Goal: Task Accomplishment & Management: Manage account settings

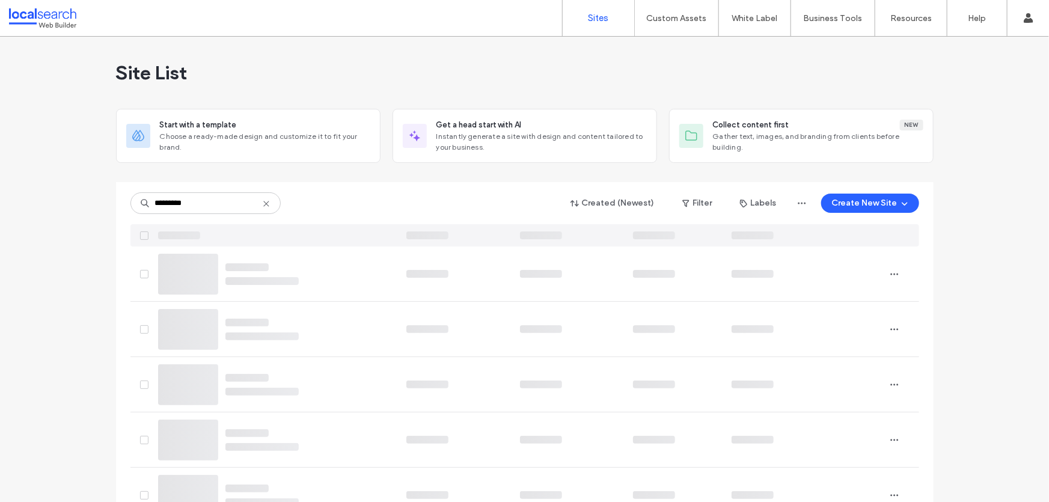
type input "********"
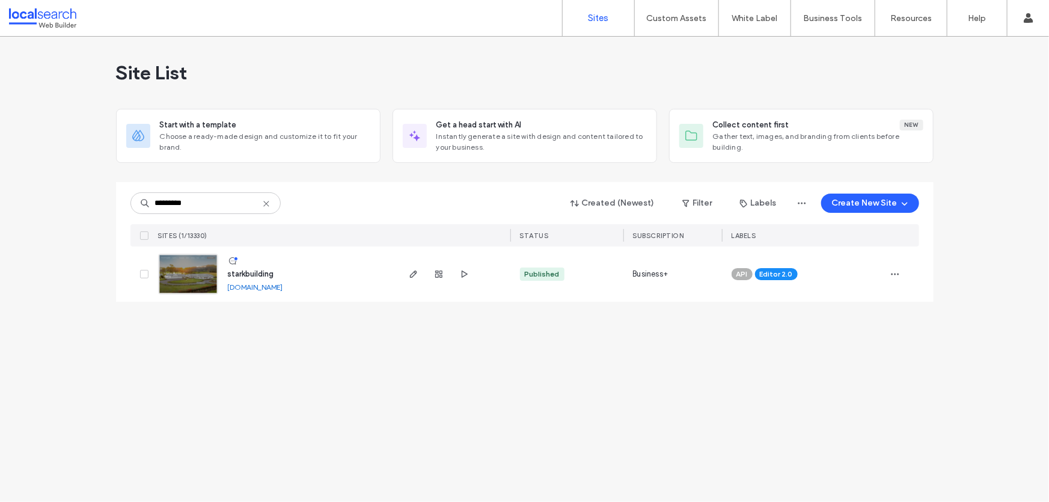
click at [197, 266] on img at bounding box center [188, 295] width 59 height 82
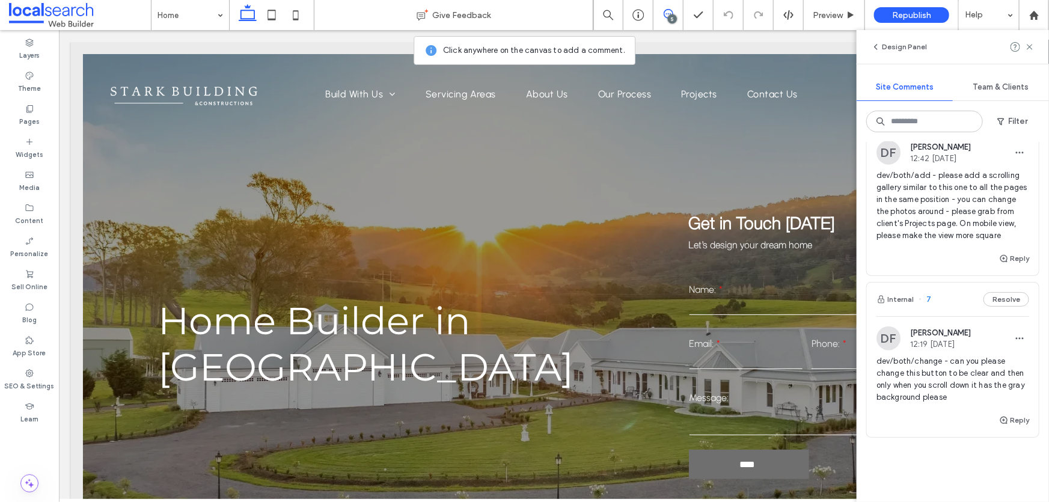
scroll to position [546, 0]
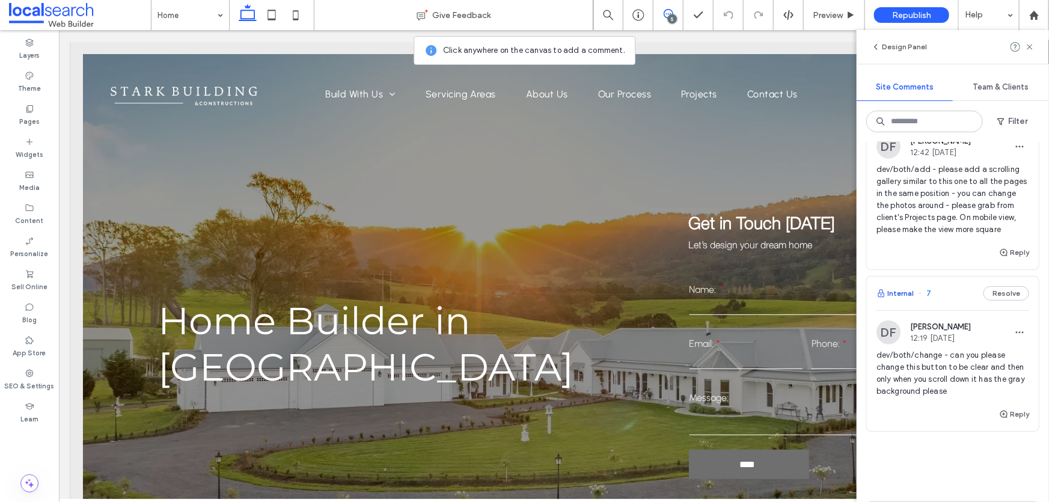
click at [888, 301] on button "Internal" at bounding box center [894, 293] width 37 height 14
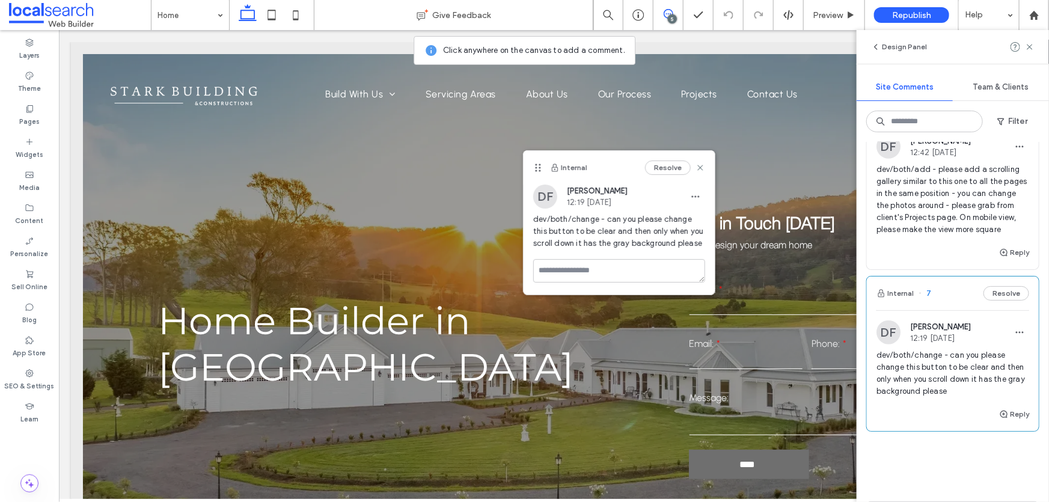
drag, startPoint x: 670, startPoint y: 60, endPoint x: 534, endPoint y: 170, distance: 174.3
click at [534, 170] on icon at bounding box center [538, 168] width 10 height 10
click at [901, 301] on button "Internal" at bounding box center [894, 293] width 37 height 14
click at [1031, 48] on use at bounding box center [1029, 46] width 5 height 5
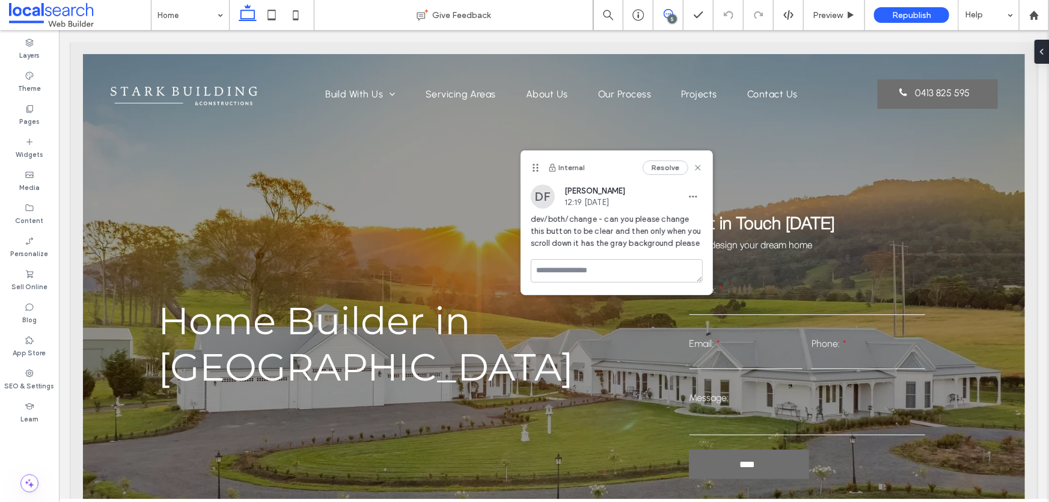
click at [676, 14] on span at bounding box center [667, 14] width 29 height 10
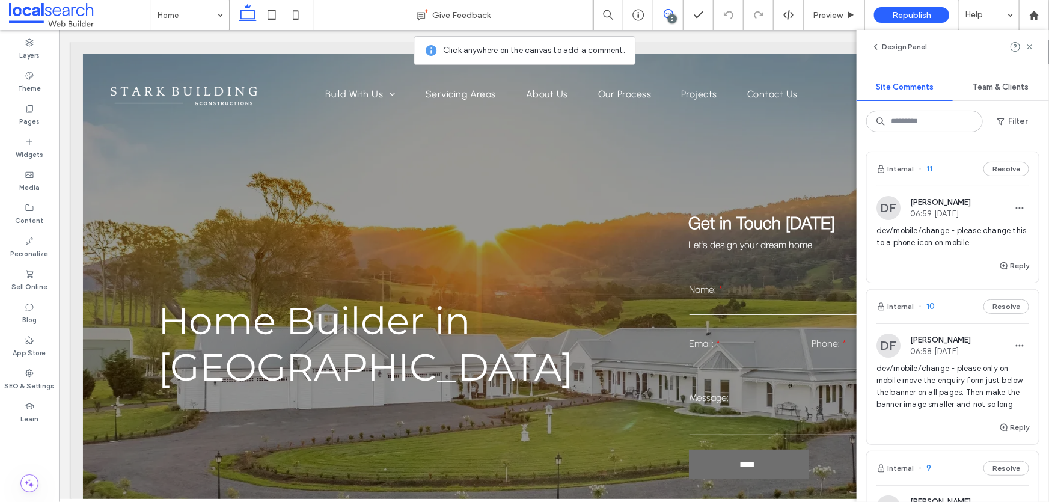
click at [676, 14] on span at bounding box center [667, 14] width 29 height 10
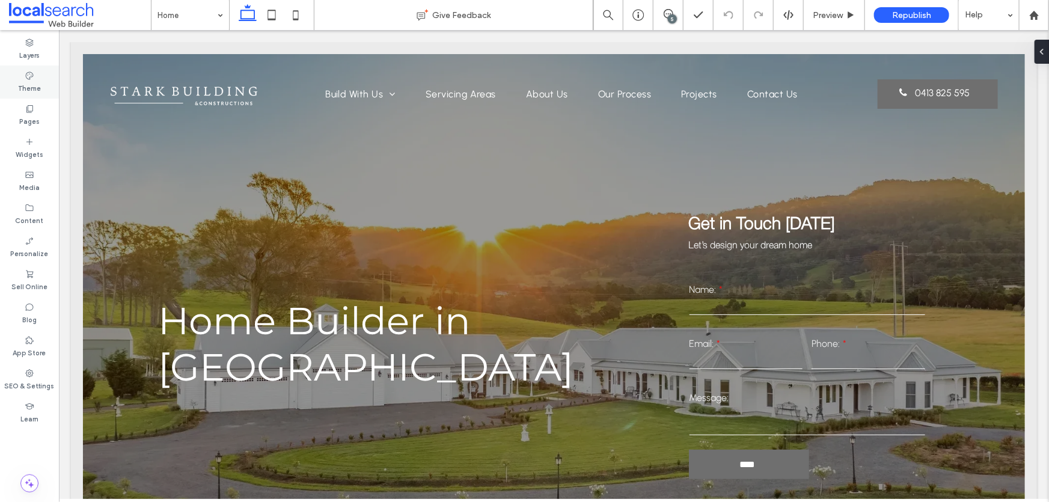
click at [32, 77] on icon at bounding box center [30, 76] width 10 height 10
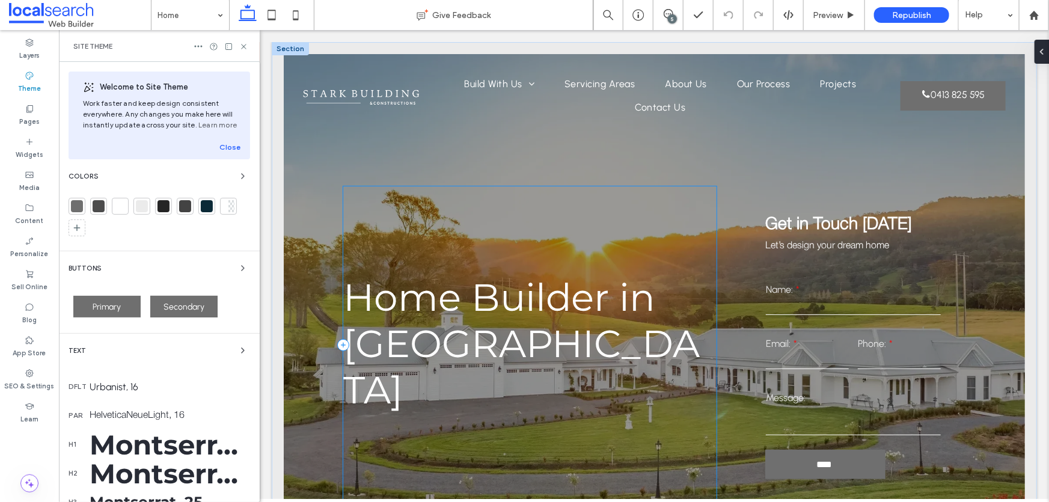
click at [526, 234] on div "Home Builder in [GEOGRAPHIC_DATA]" at bounding box center [529, 344] width 373 height 317
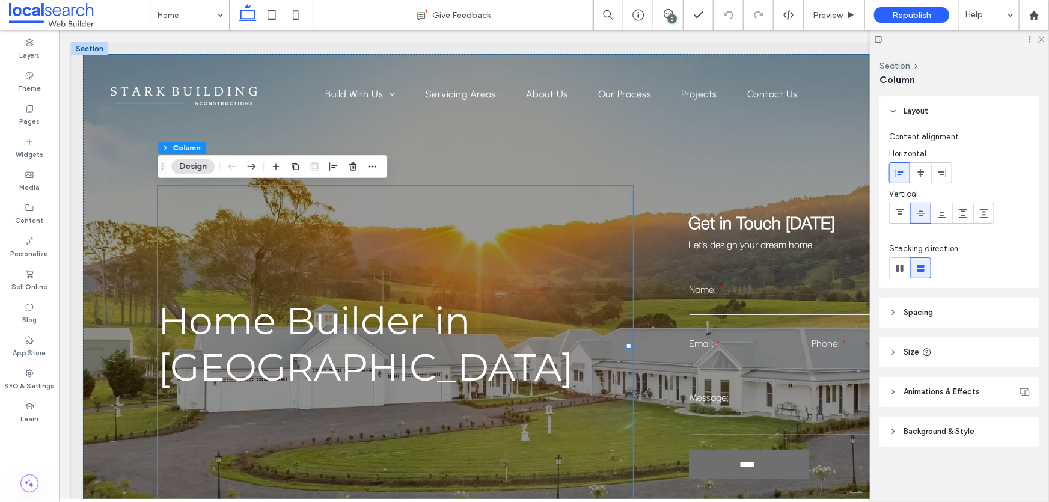
click at [878, 40] on icon at bounding box center [878, 39] width 9 height 9
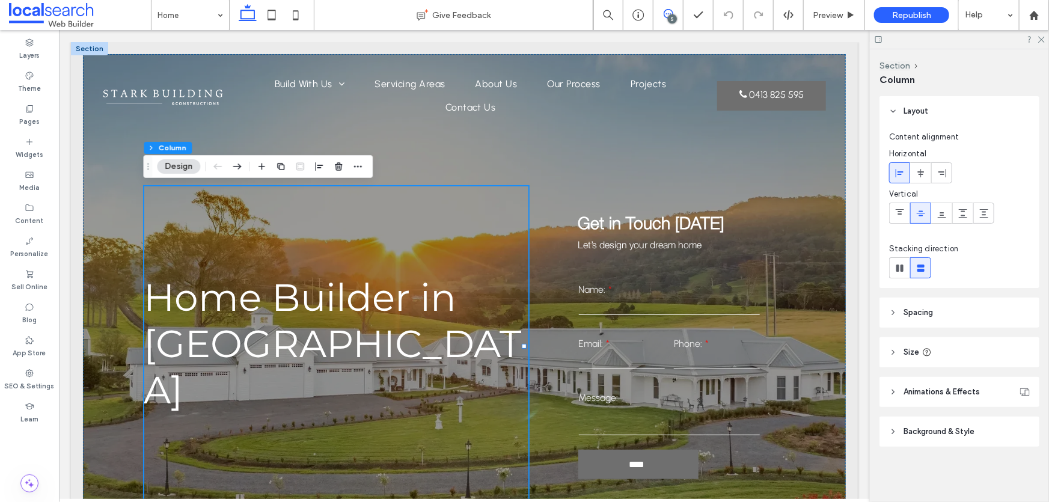
click at [672, 12] on icon at bounding box center [669, 14] width 10 height 10
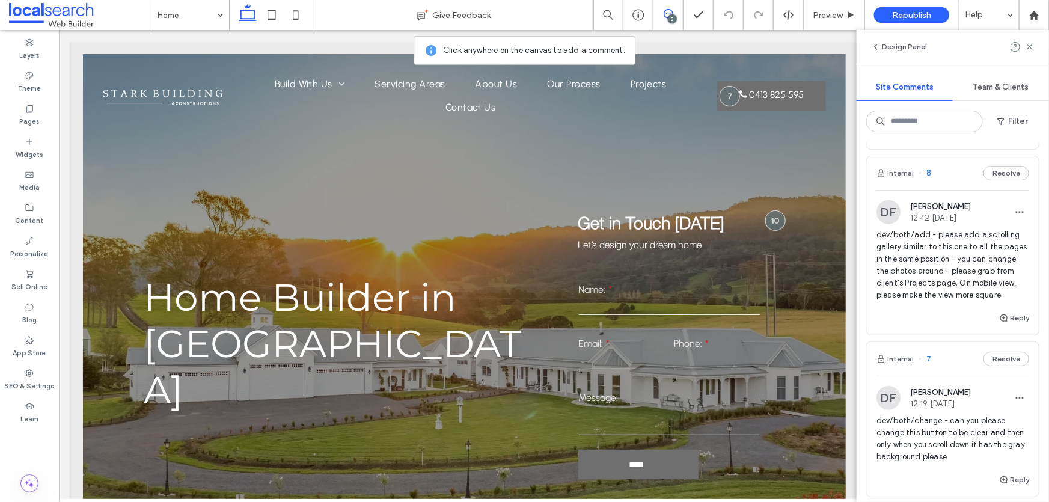
scroll to position [601, 0]
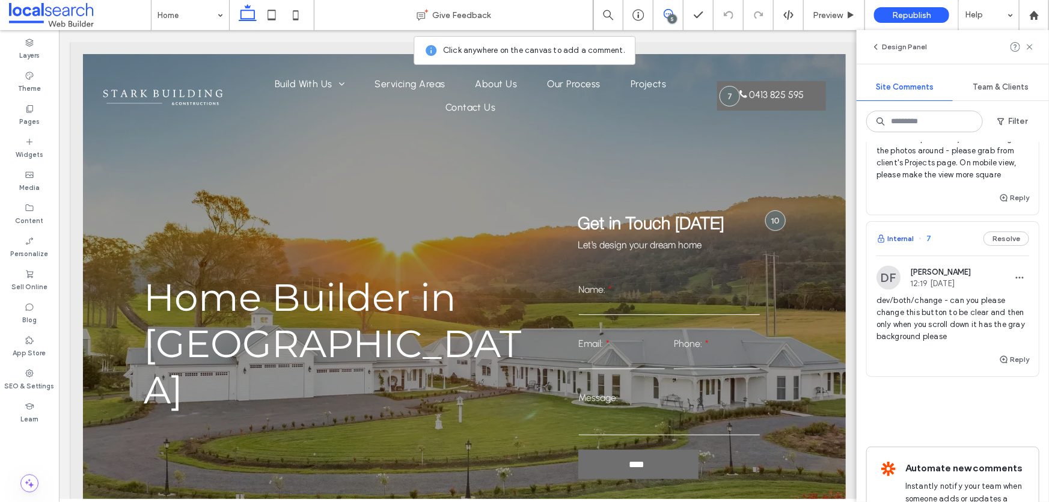
click at [889, 246] on button "Internal" at bounding box center [894, 238] width 37 height 14
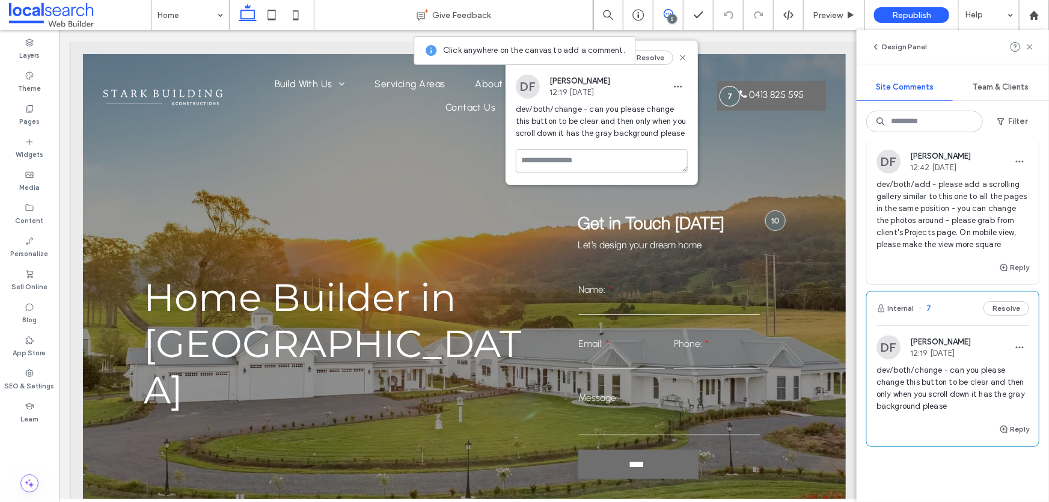
scroll to position [437, 0]
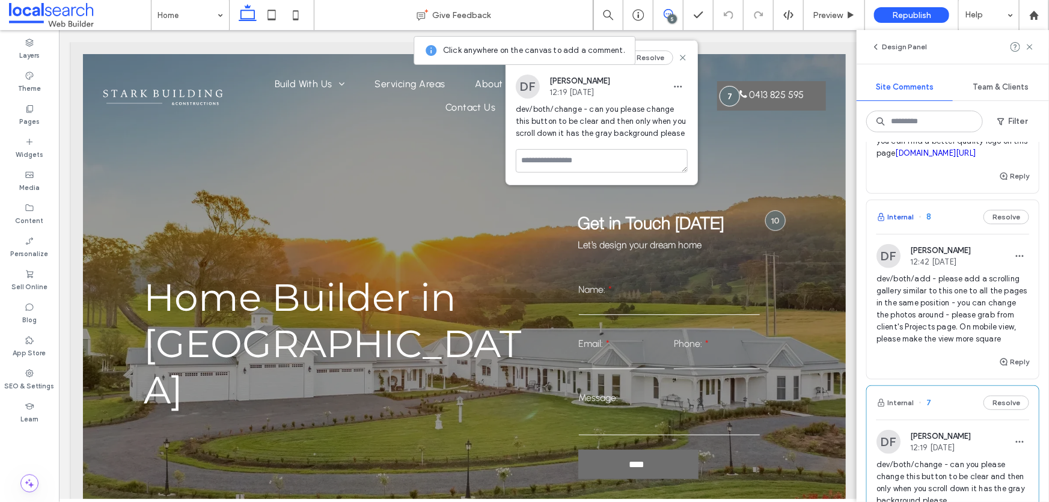
click at [901, 224] on button "Internal" at bounding box center [894, 217] width 37 height 14
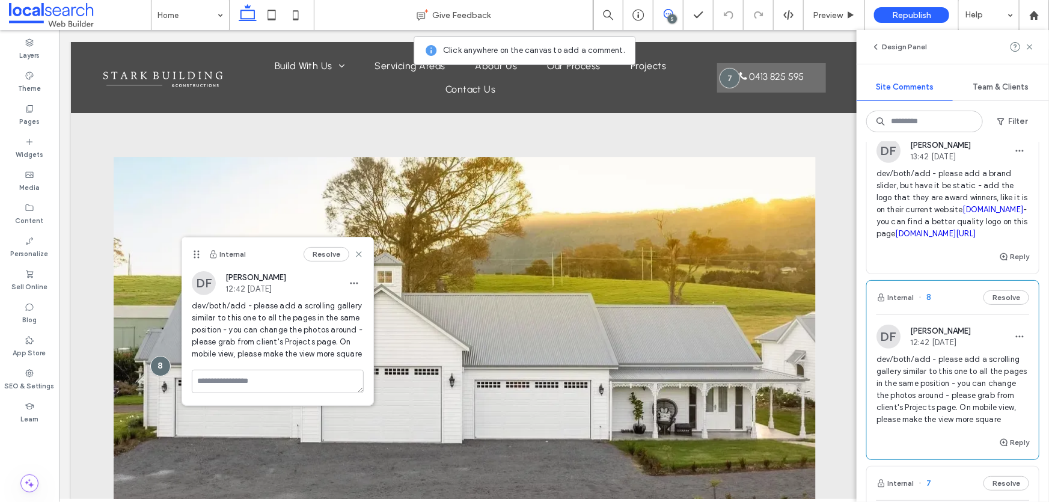
scroll to position [273, 0]
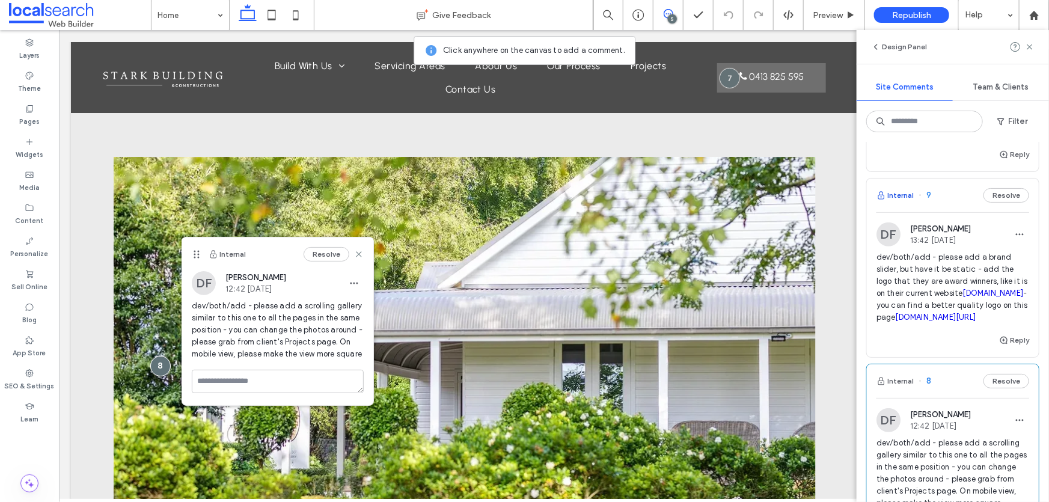
click at [908, 203] on button "Internal" at bounding box center [894, 195] width 37 height 14
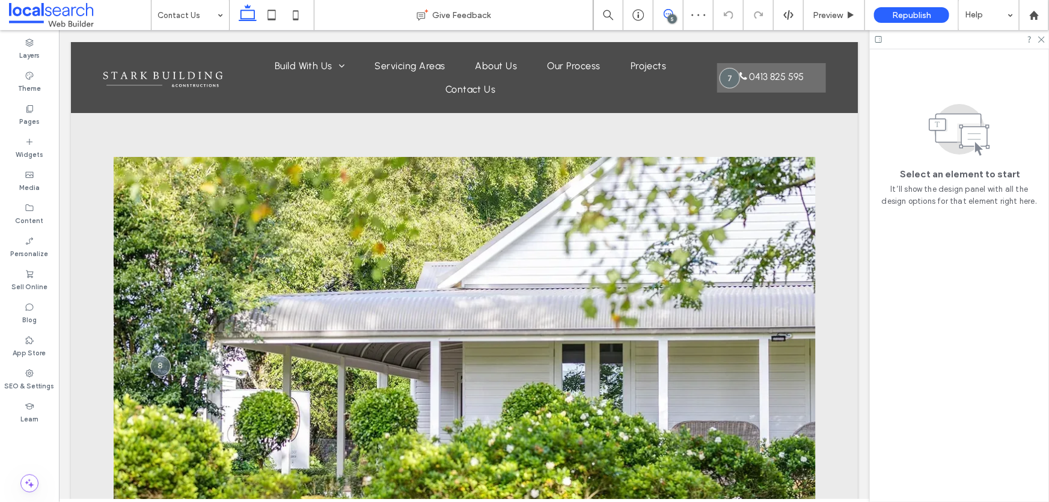
click at [671, 12] on icon at bounding box center [669, 14] width 10 height 10
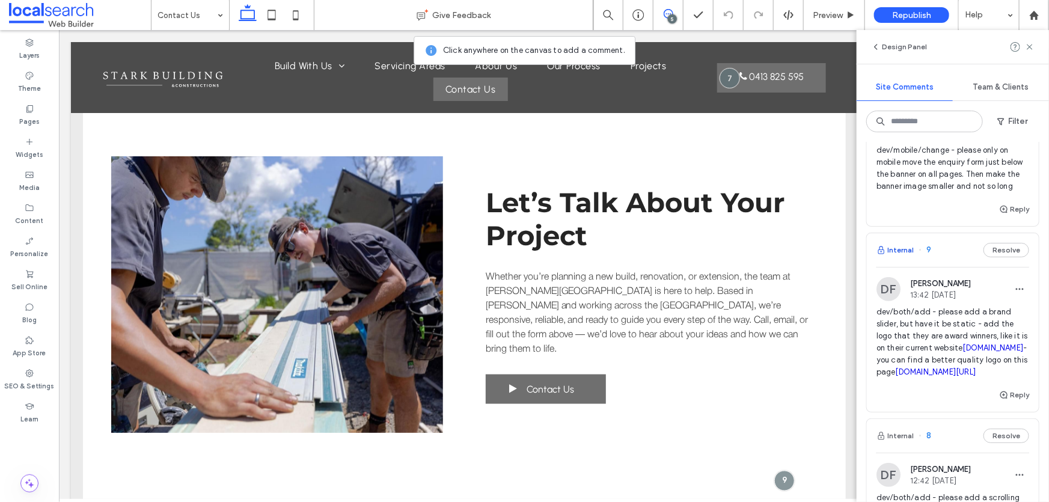
click at [908, 257] on button "Internal" at bounding box center [894, 250] width 37 height 14
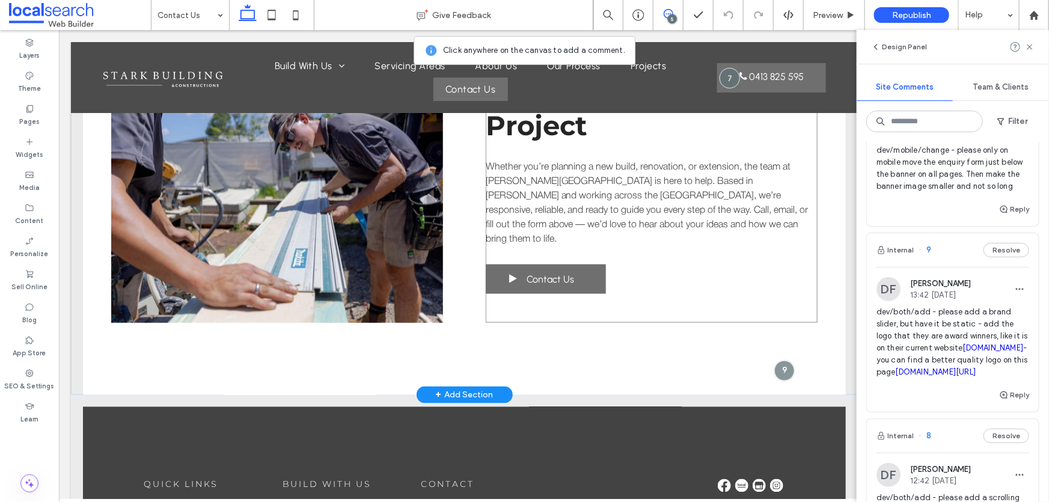
scroll to position [891, 0]
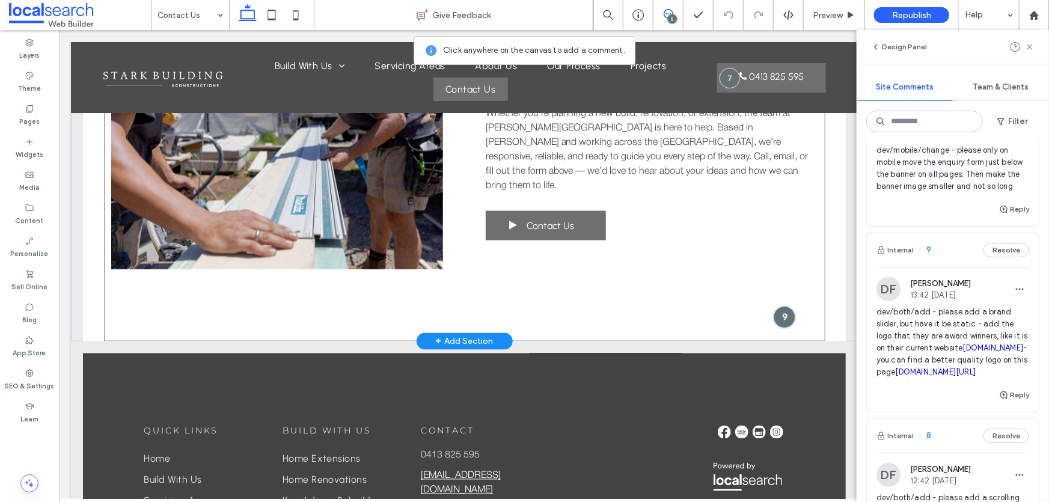
click at [783, 315] on div at bounding box center [783, 316] width 22 height 22
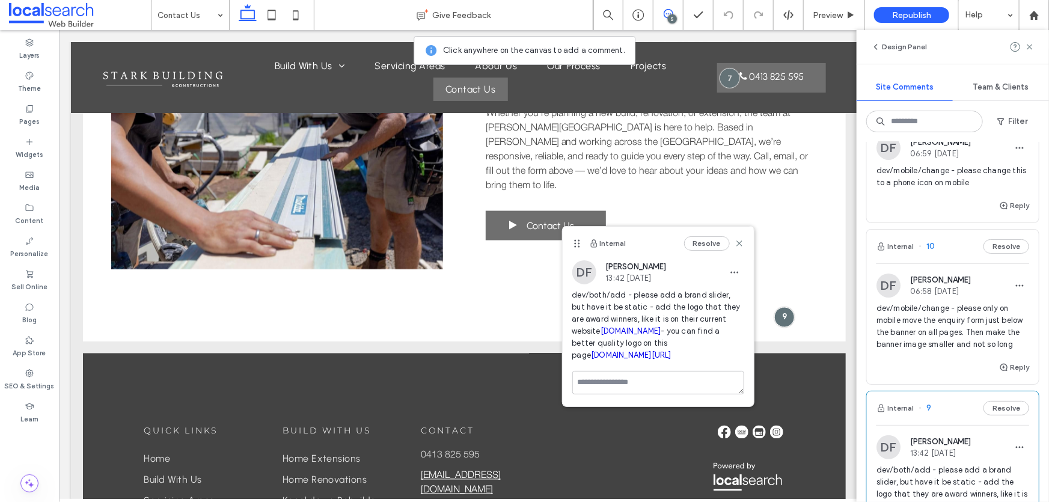
scroll to position [54, 0]
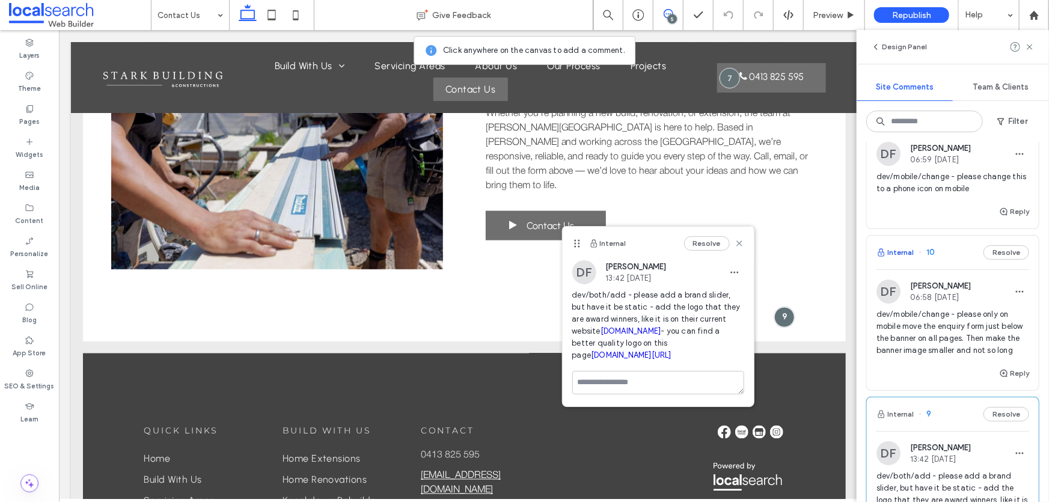
click at [899, 249] on button "Internal" at bounding box center [894, 252] width 37 height 14
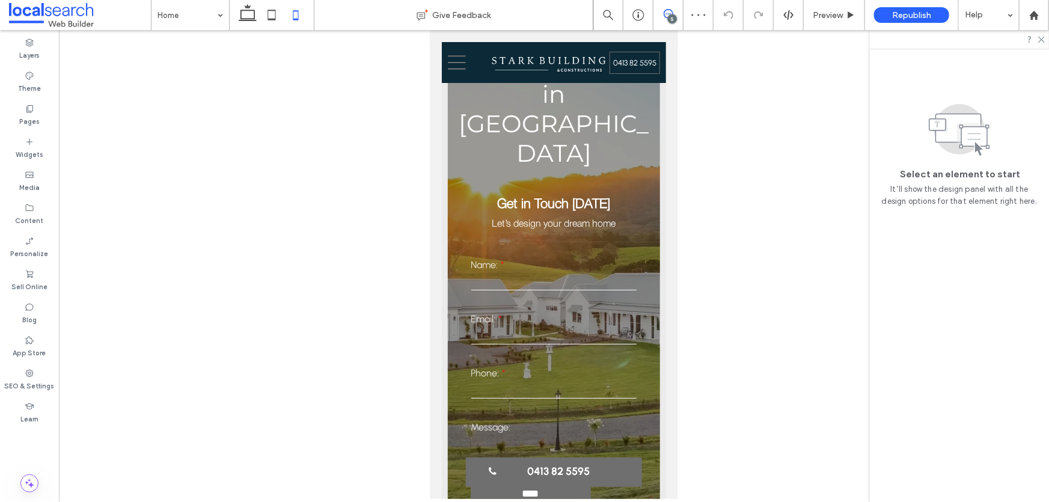
click at [670, 12] on icon at bounding box center [669, 14] width 10 height 10
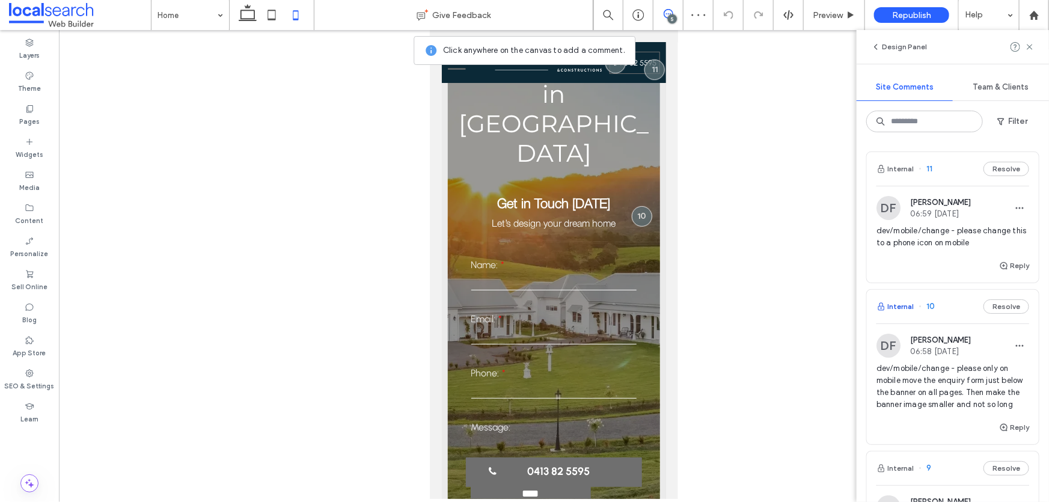
click at [905, 306] on button "Internal" at bounding box center [894, 306] width 37 height 14
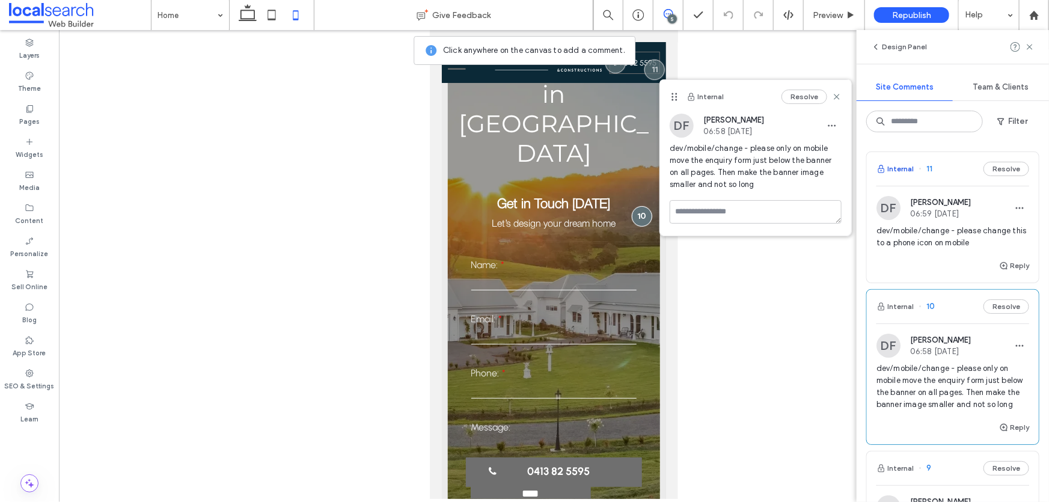
click at [909, 168] on button "Internal" at bounding box center [894, 169] width 37 height 14
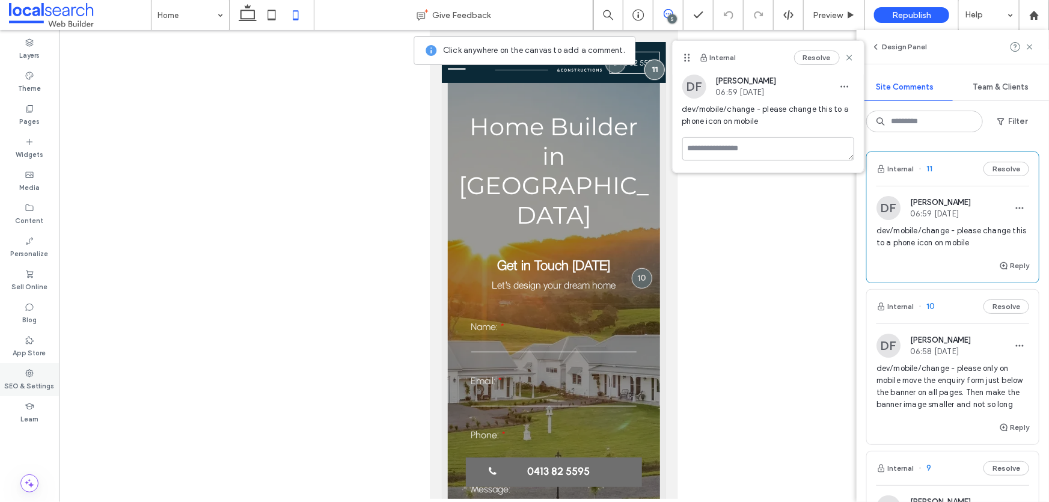
click at [29, 379] on label "SEO & Settings" at bounding box center [30, 384] width 50 height 13
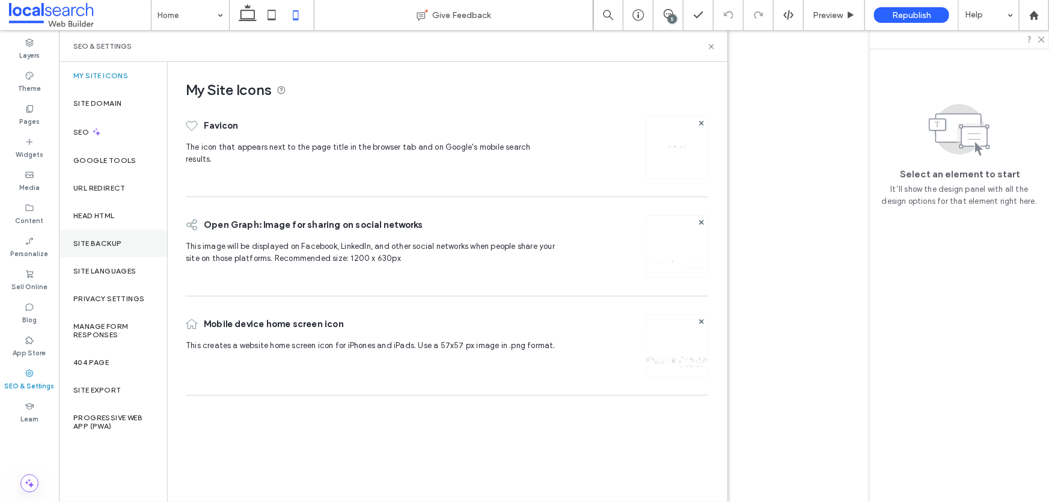
click at [105, 246] on label "Site Backup" at bounding box center [97, 243] width 48 height 8
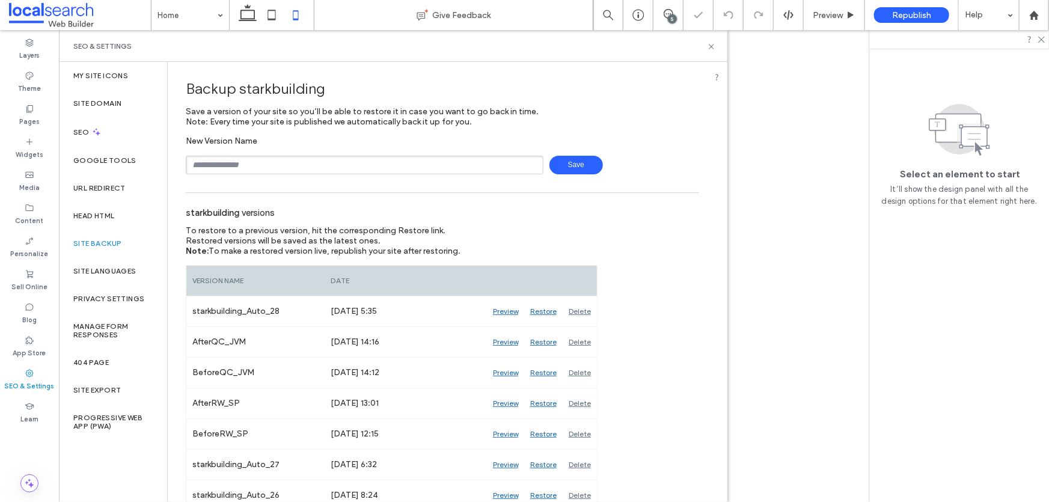
click at [287, 170] on input "text" at bounding box center [365, 165] width 358 height 19
type input "**********"
click at [578, 169] on span "Save" at bounding box center [575, 165] width 53 height 19
click at [712, 44] on icon at bounding box center [711, 46] width 9 height 9
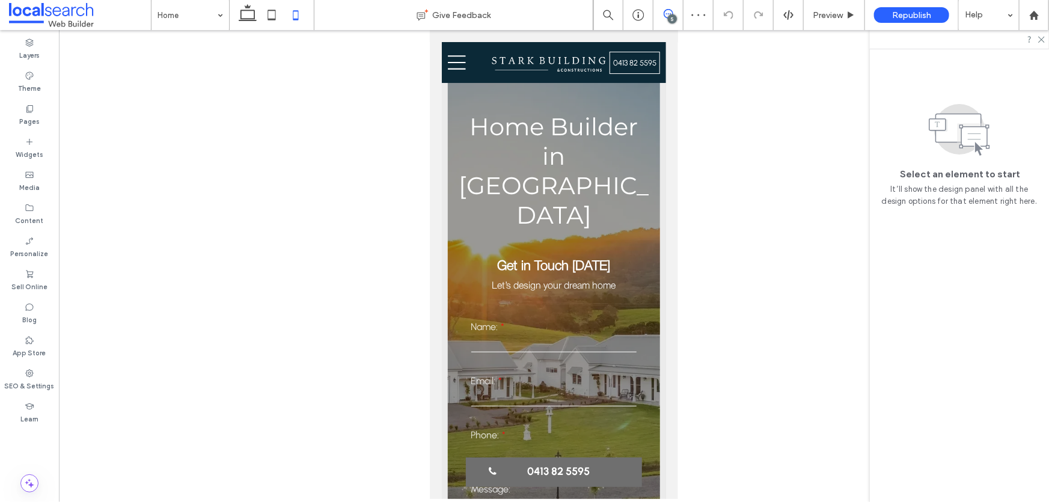
click at [664, 16] on use at bounding box center [669, 14] width 10 height 10
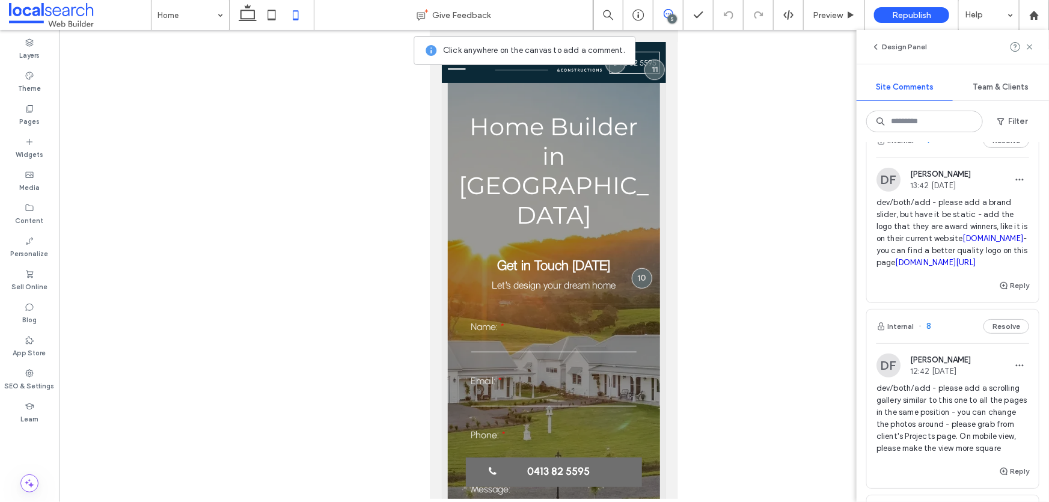
scroll to position [655, 0]
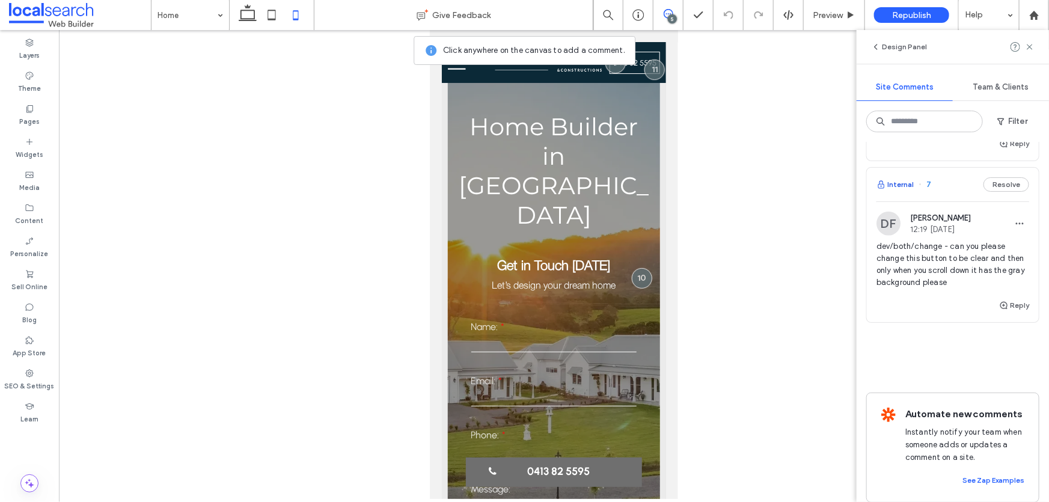
click at [896, 192] on button "Internal" at bounding box center [894, 184] width 37 height 14
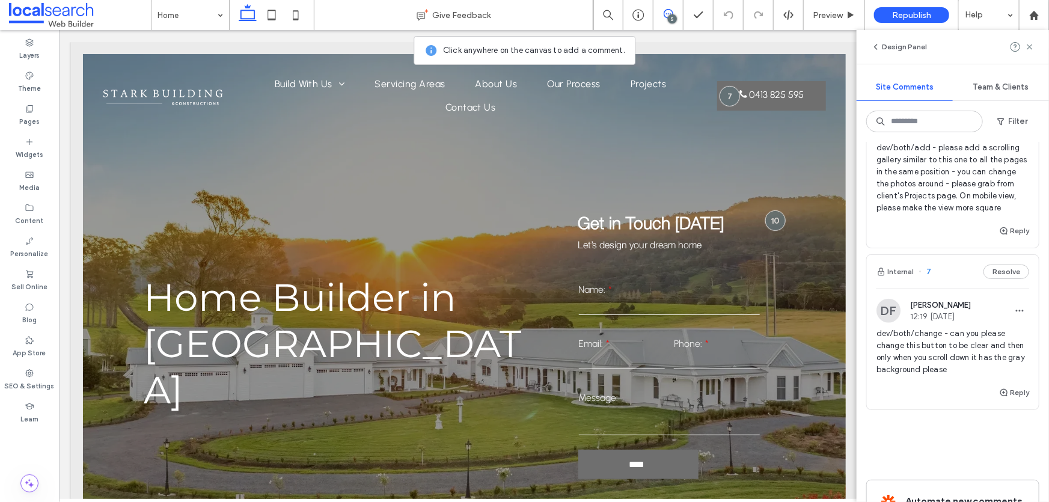
scroll to position [437, 0]
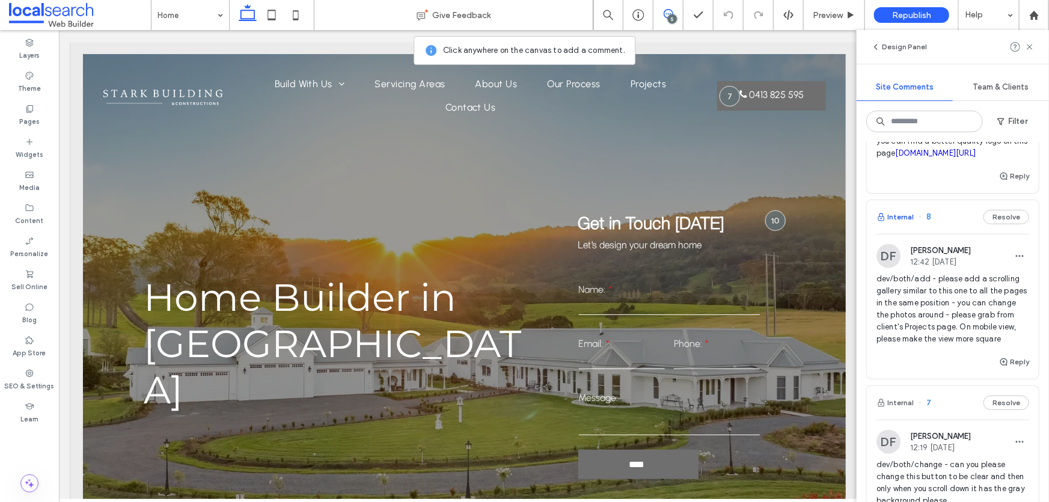
click at [903, 224] on button "Internal" at bounding box center [894, 217] width 37 height 14
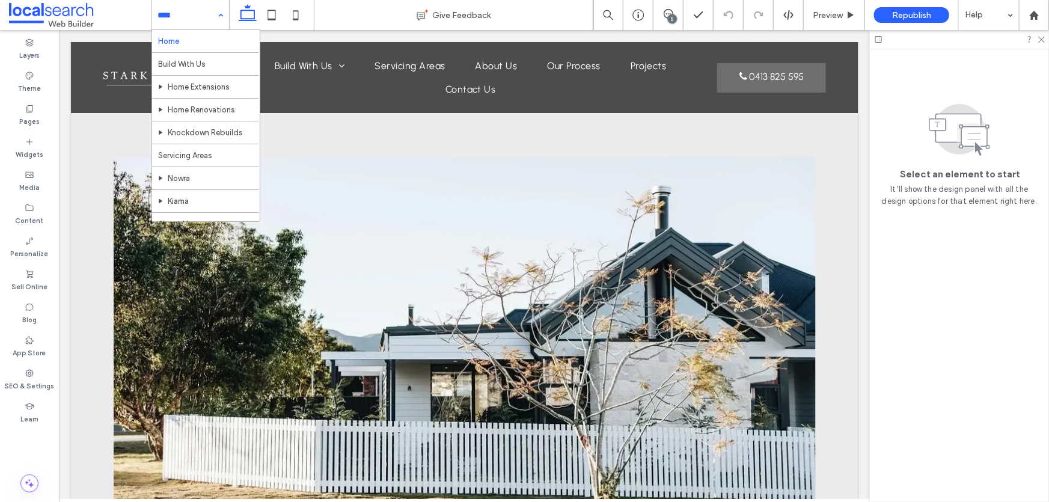
scroll to position [0, 0]
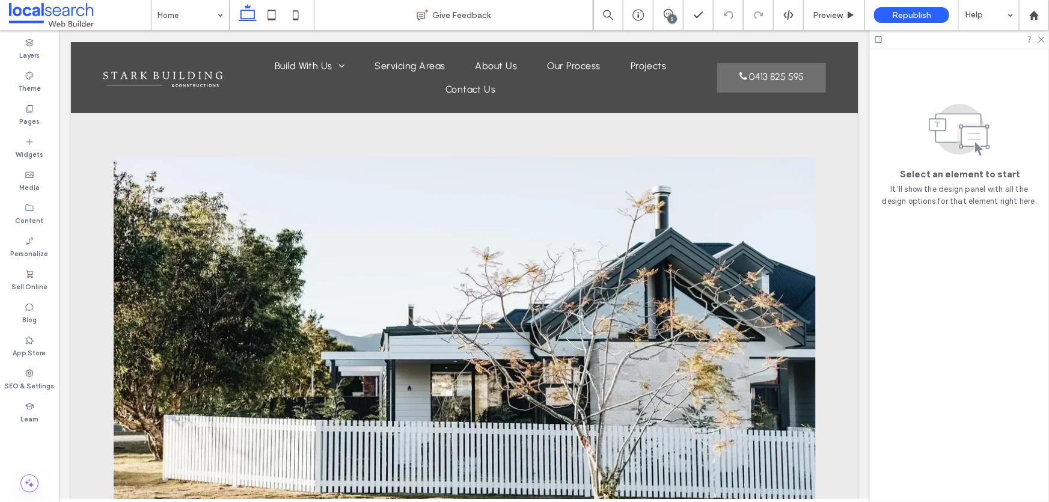
click at [668, 16] on div "5" at bounding box center [672, 18] width 9 height 9
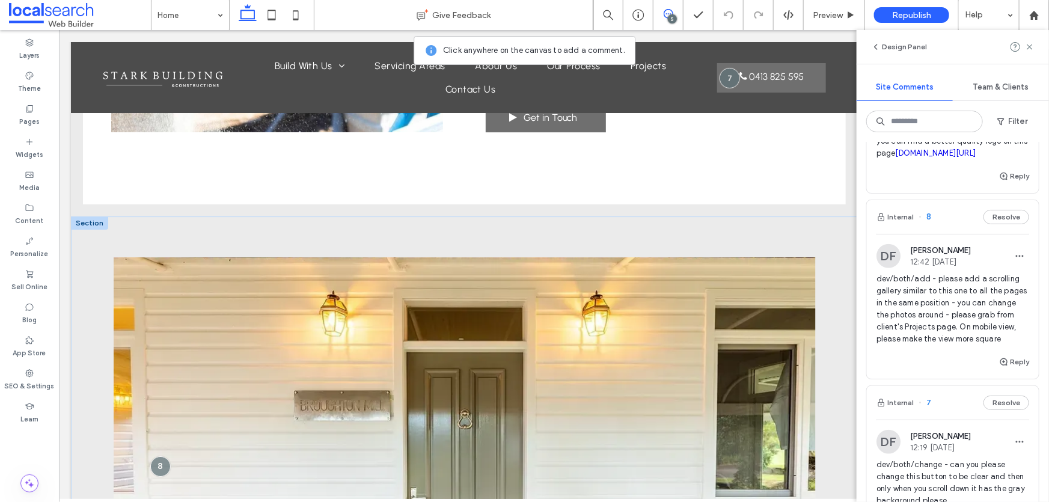
scroll to position [2080, 0]
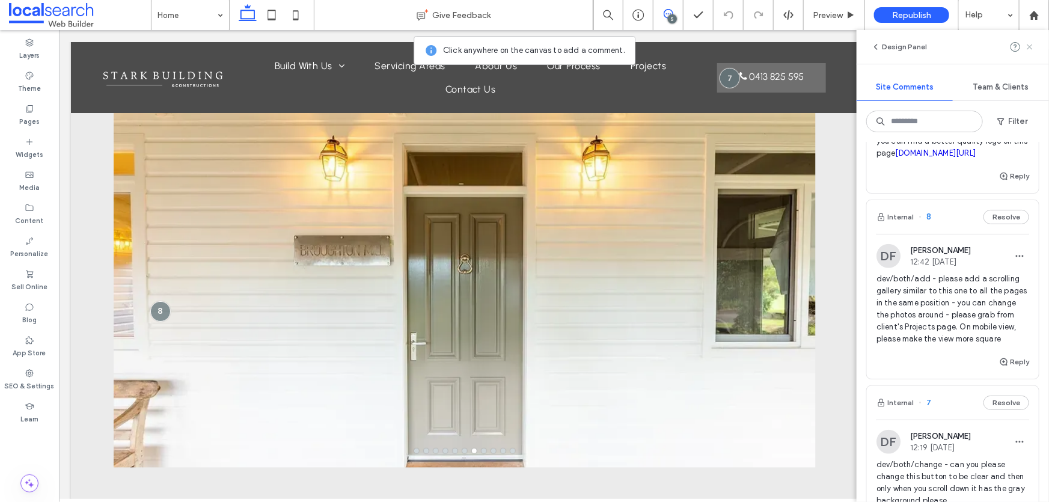
click at [1030, 45] on icon at bounding box center [1030, 47] width 10 height 10
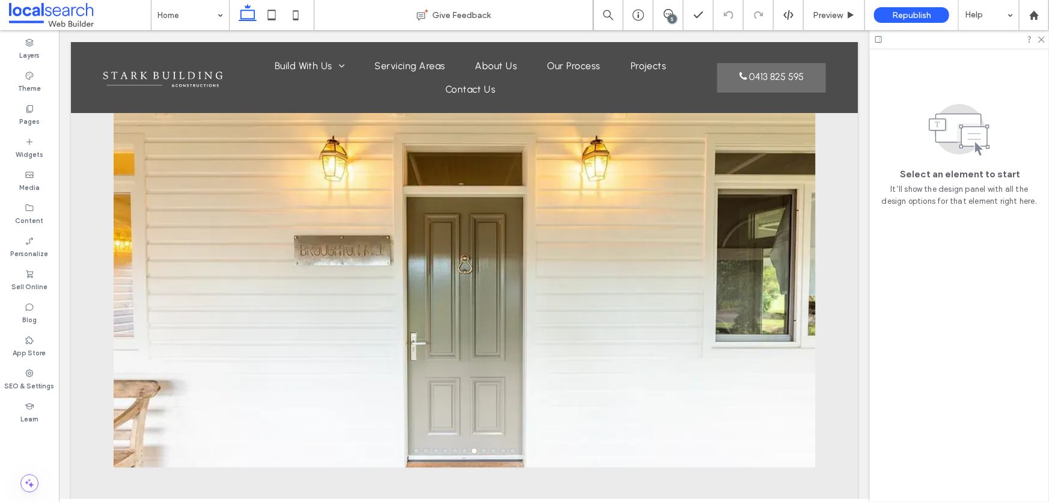
scroll to position [0, 0]
click at [170, 262] on div at bounding box center [464, 292] width 702 height 308
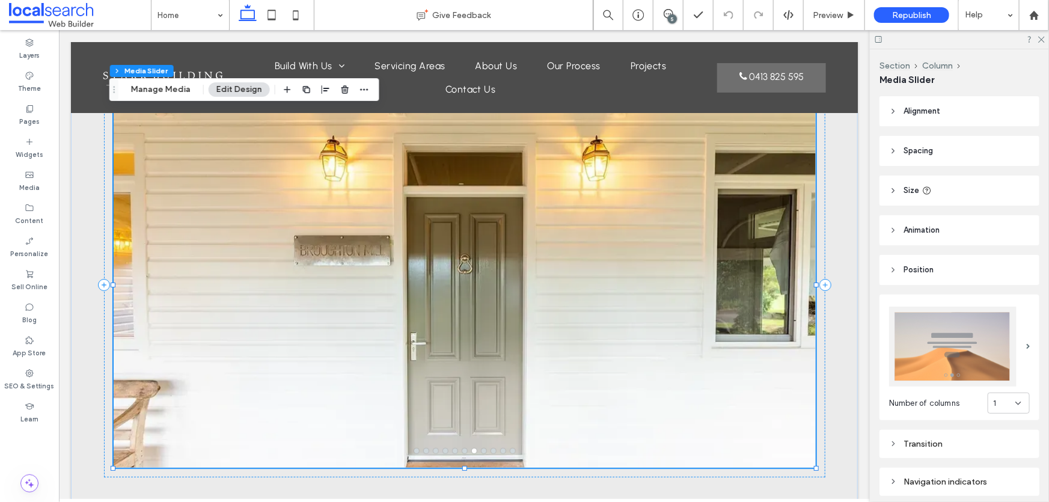
click at [170, 262] on div at bounding box center [464, 292] width 702 height 308
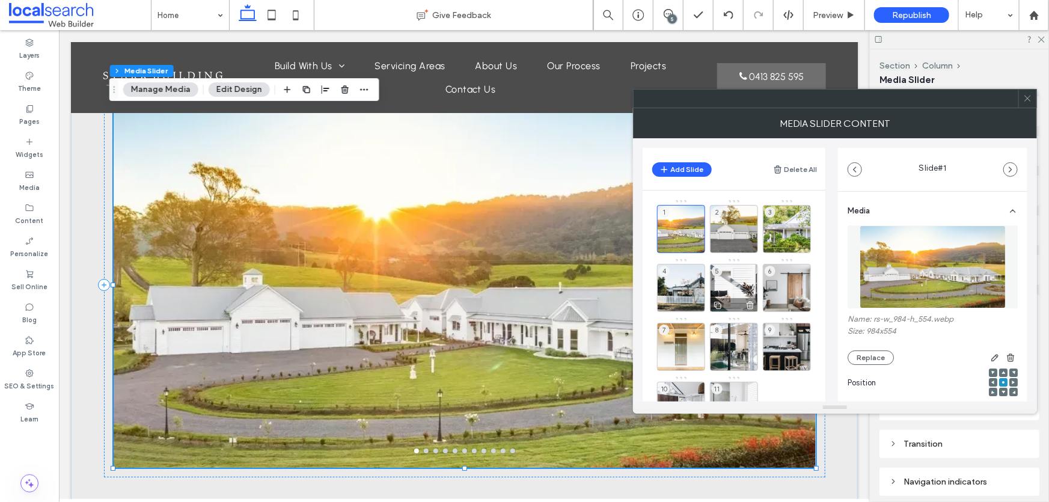
scroll to position [49, 0]
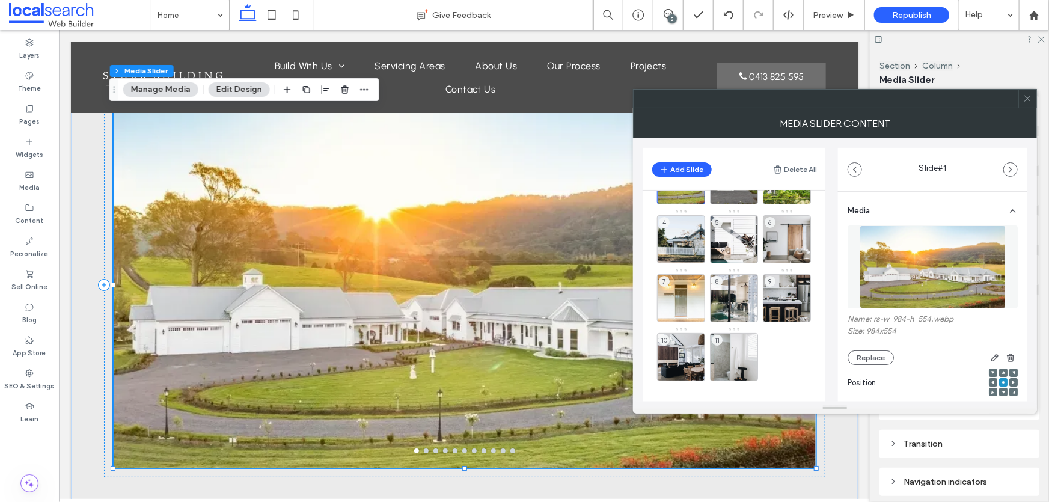
click at [668, 16] on div "5" at bounding box center [672, 18] width 9 height 9
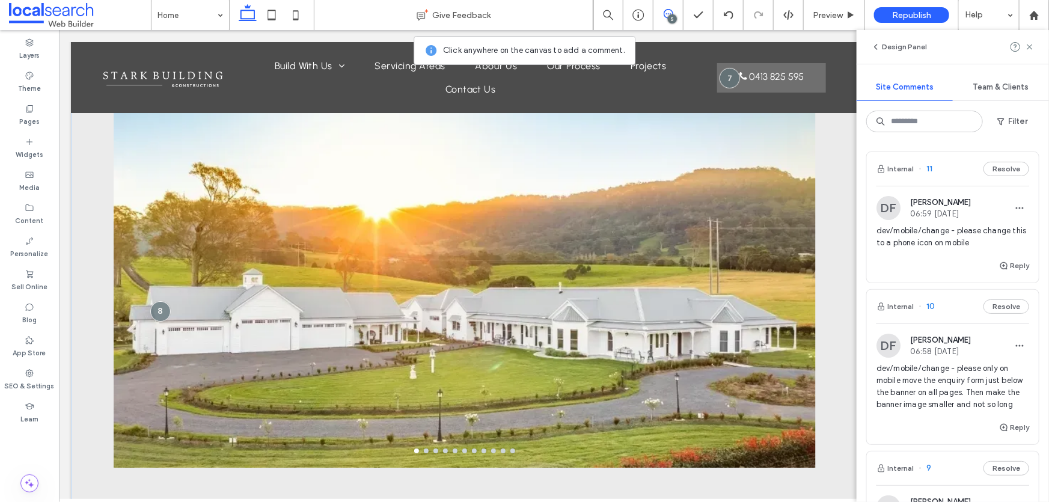
scroll to position [163, 0]
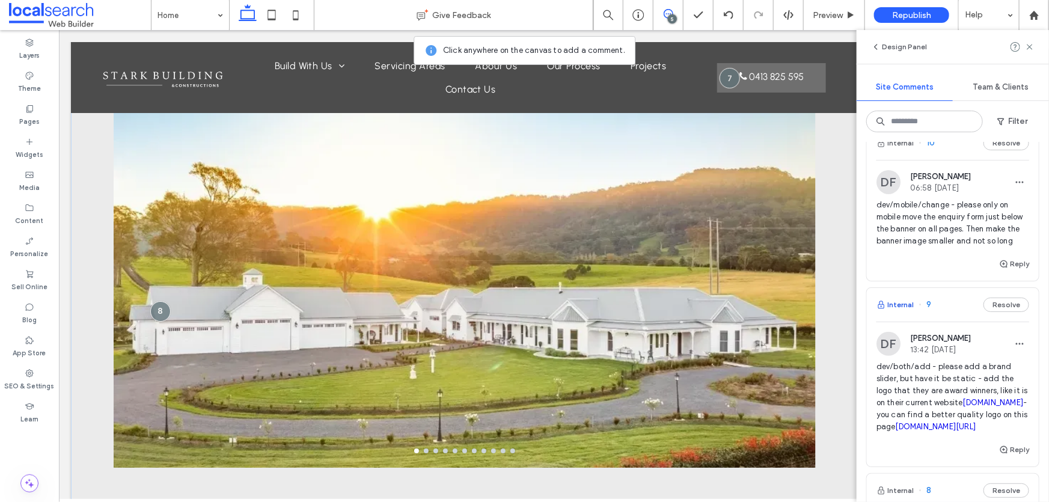
click at [906, 312] on button "Internal" at bounding box center [894, 305] width 37 height 14
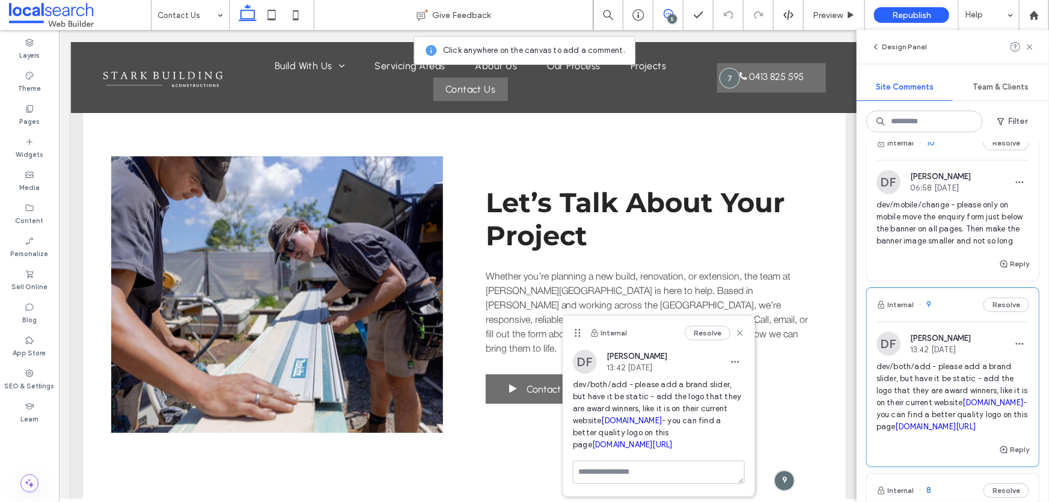
click at [923, 431] on link "[DOMAIN_NAME][URL]" at bounding box center [936, 426] width 81 height 9
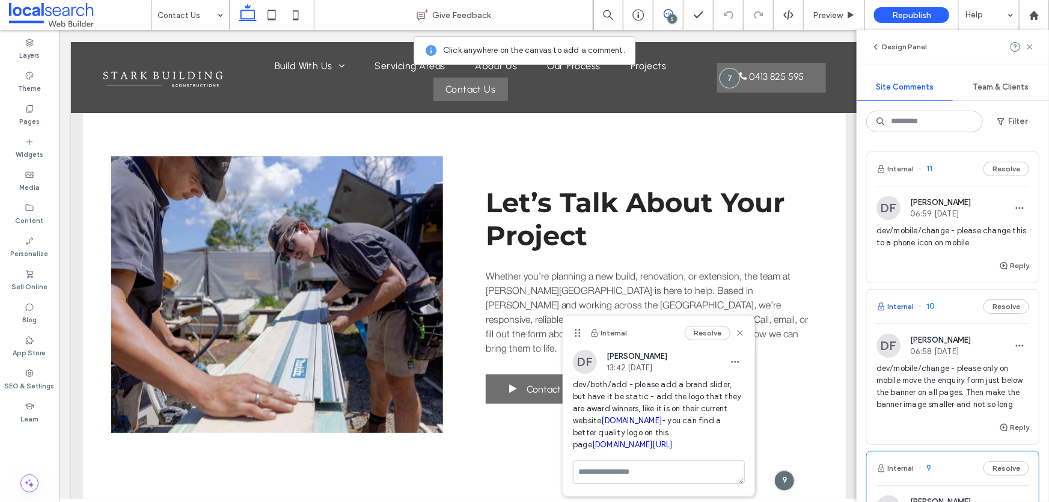
click at [892, 302] on button "Internal" at bounding box center [894, 306] width 37 height 14
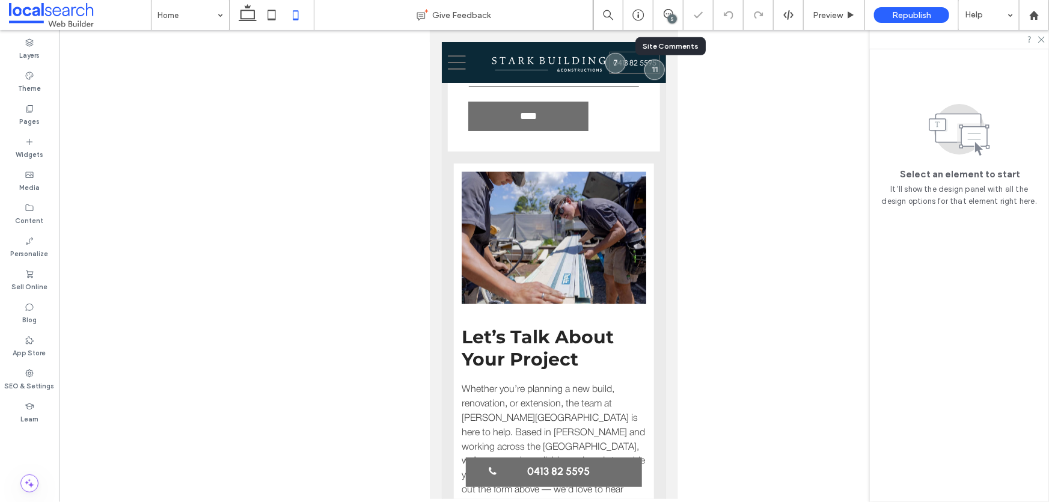
click at [673, 7] on div "5" at bounding box center [668, 15] width 30 height 30
click at [664, 16] on icon at bounding box center [669, 14] width 10 height 10
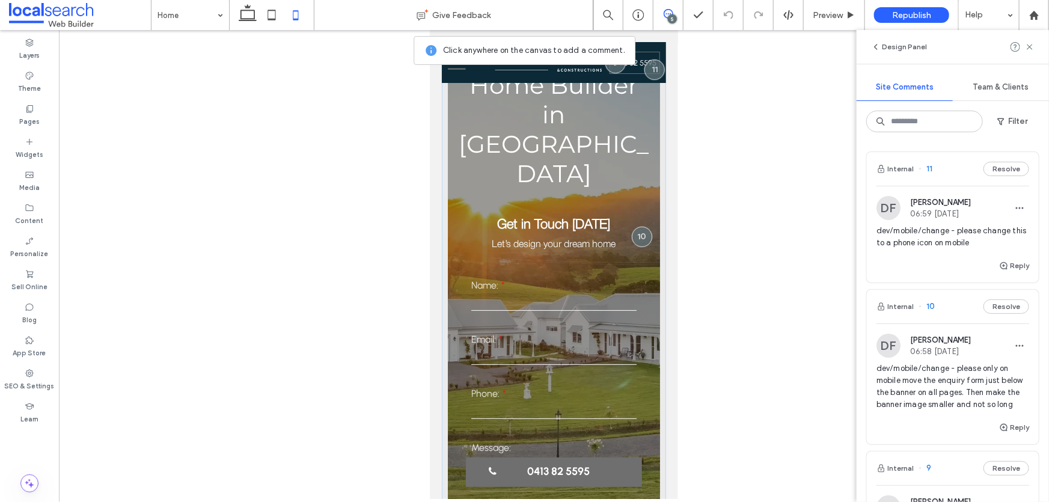
scroll to position [109, 0]
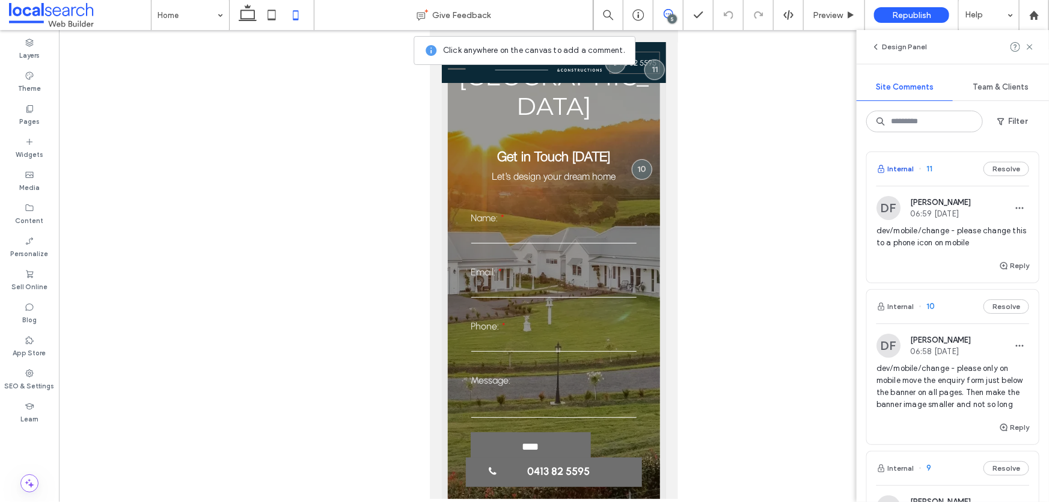
click at [893, 168] on button "Internal" at bounding box center [894, 169] width 37 height 14
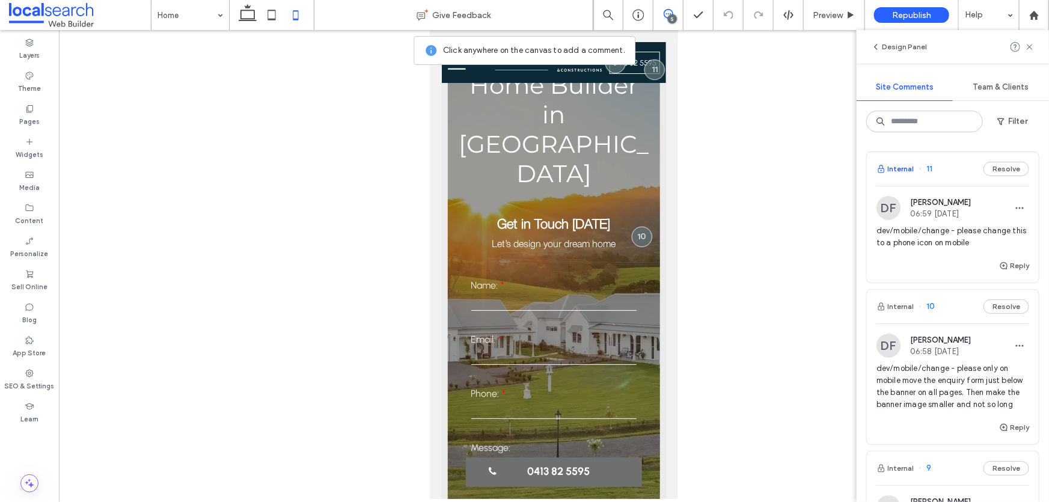
scroll to position [0, 0]
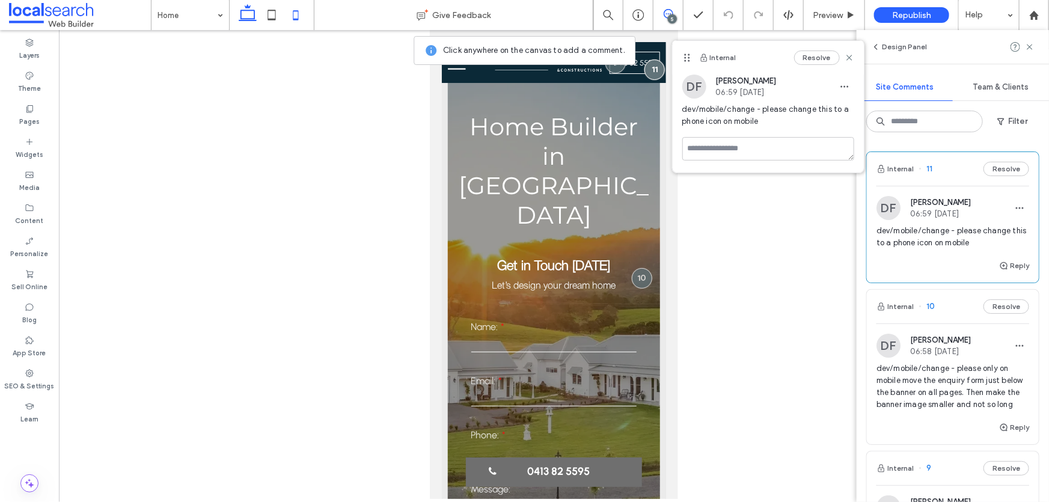
click at [244, 16] on icon at bounding box center [248, 15] width 24 height 24
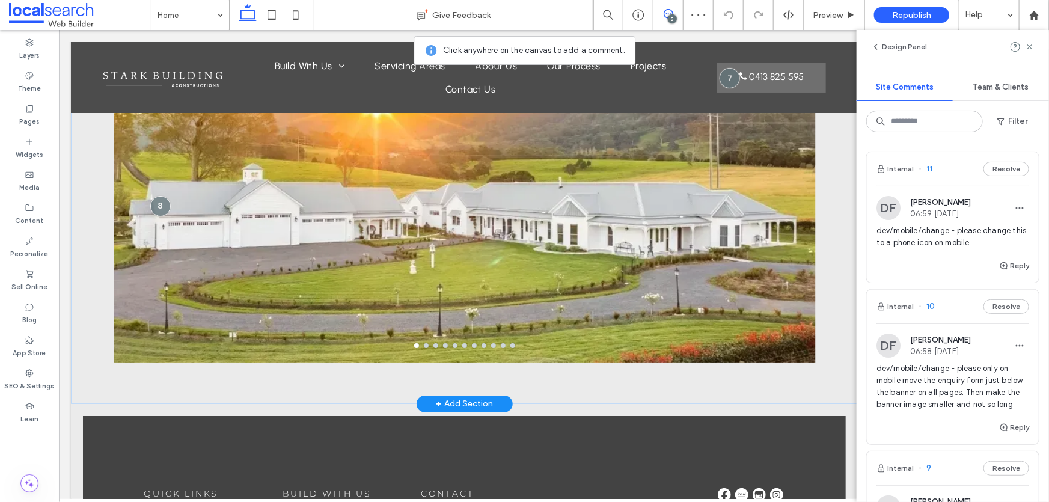
scroll to position [2043, 0]
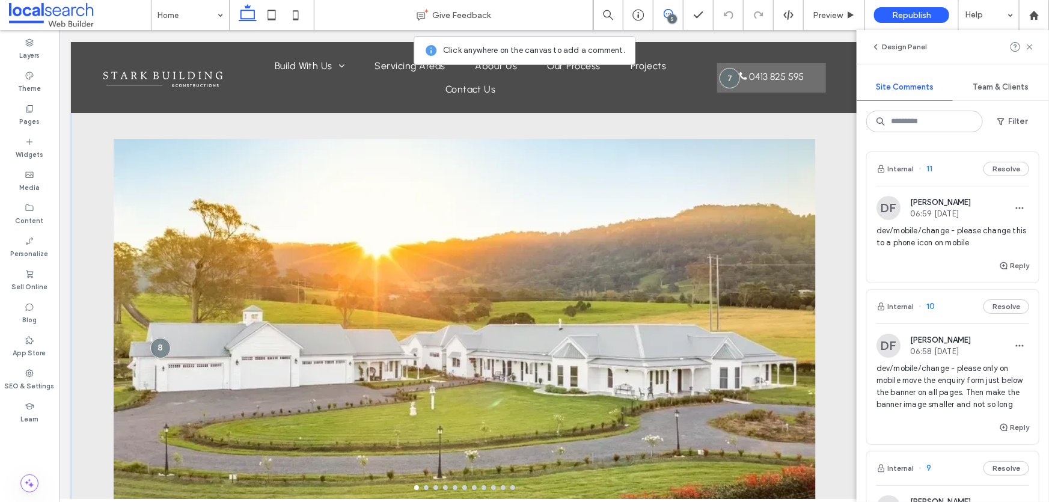
click at [441, 309] on div at bounding box center [464, 328] width 702 height 308
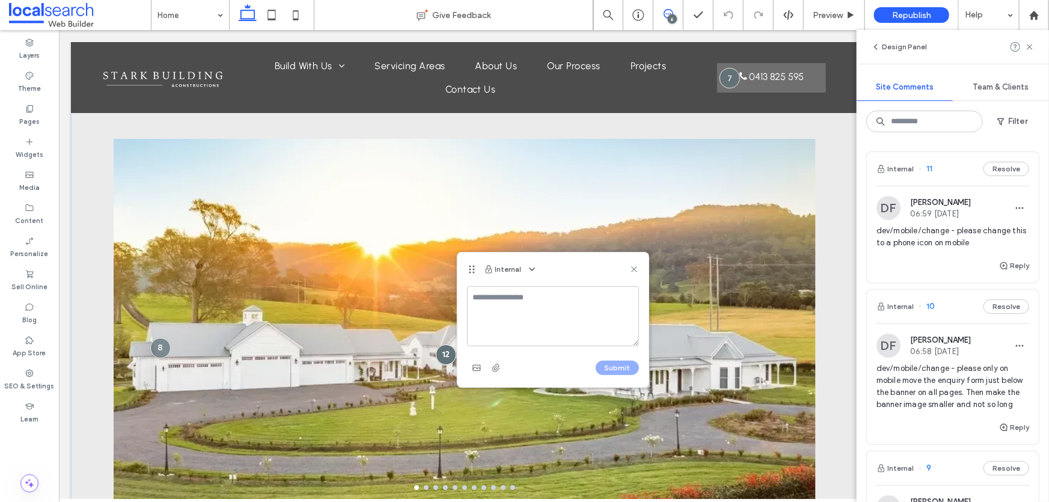
click at [441, 344] on div at bounding box center [445, 354] width 20 height 20
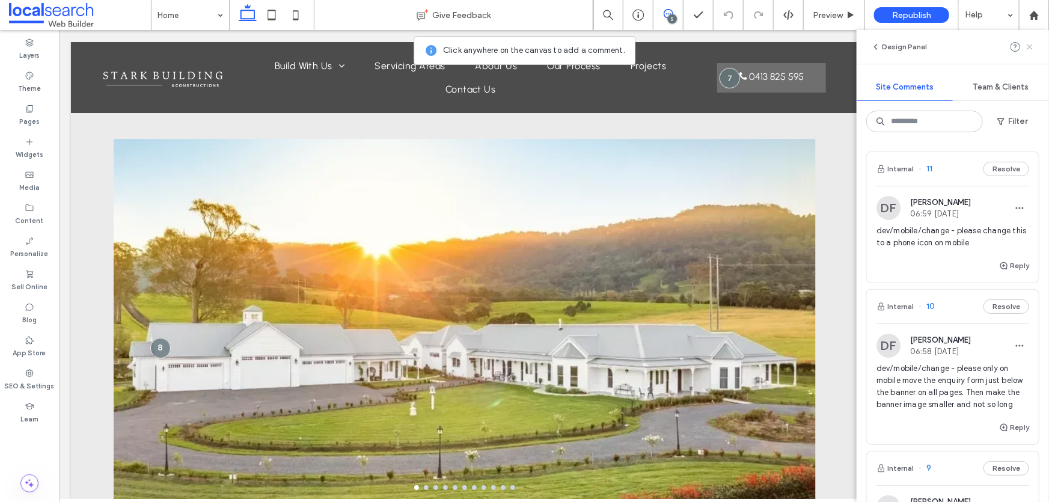
click at [1030, 43] on icon at bounding box center [1030, 47] width 10 height 10
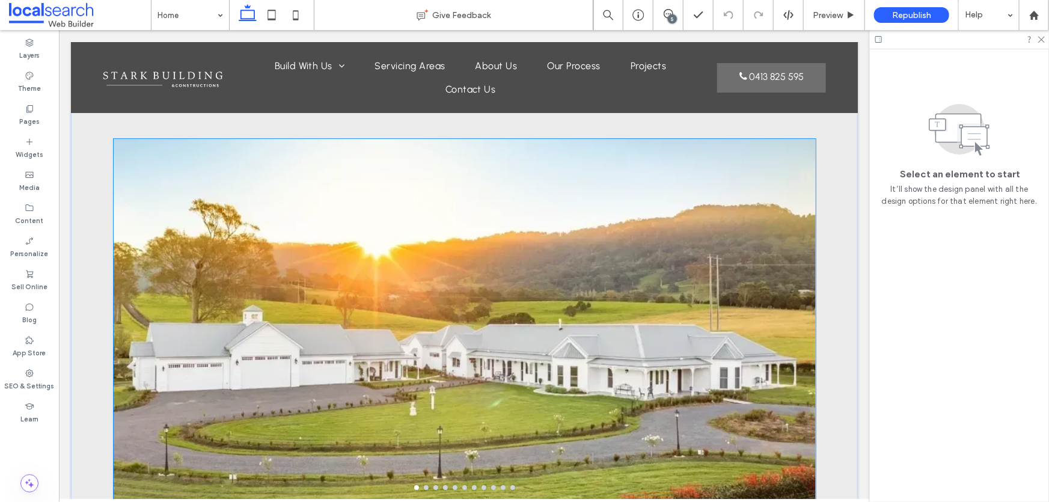
click at [490, 351] on div at bounding box center [464, 328] width 702 height 308
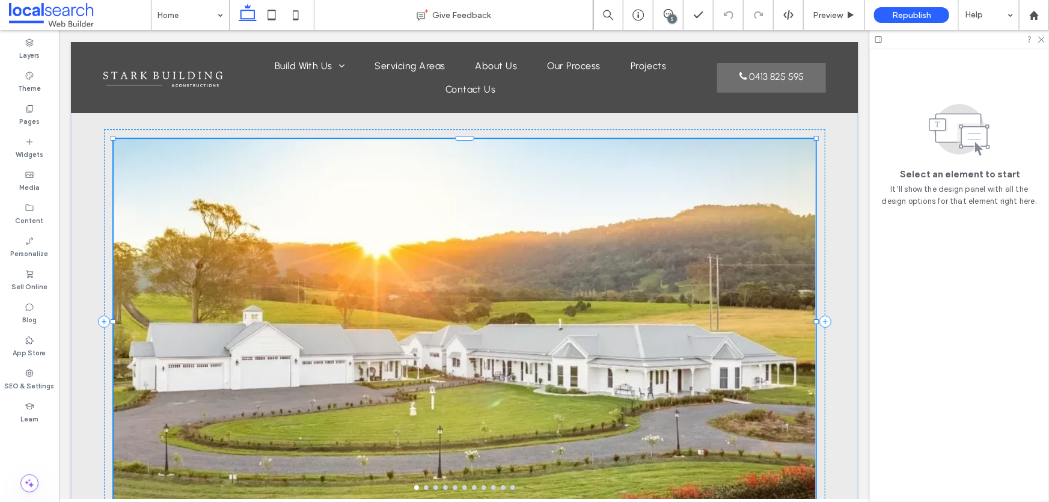
click at [490, 351] on div at bounding box center [464, 320] width 702 height 365
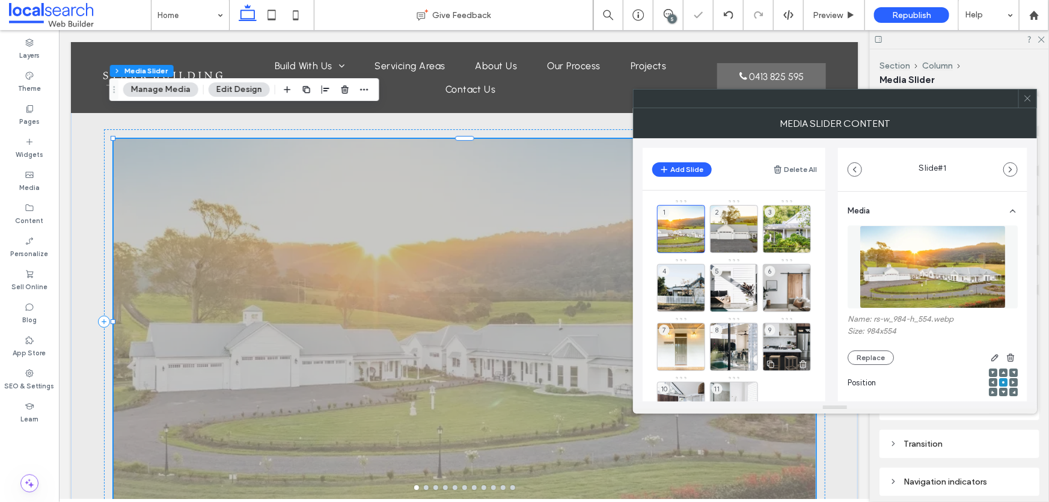
scroll to position [49, 0]
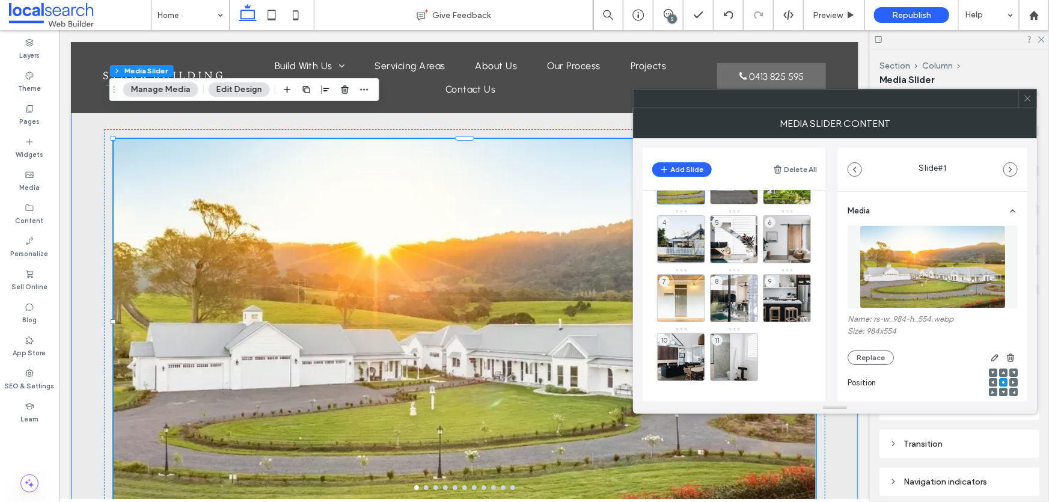
click at [210, 474] on div "a a a a" at bounding box center [463, 321] width 721 height 448
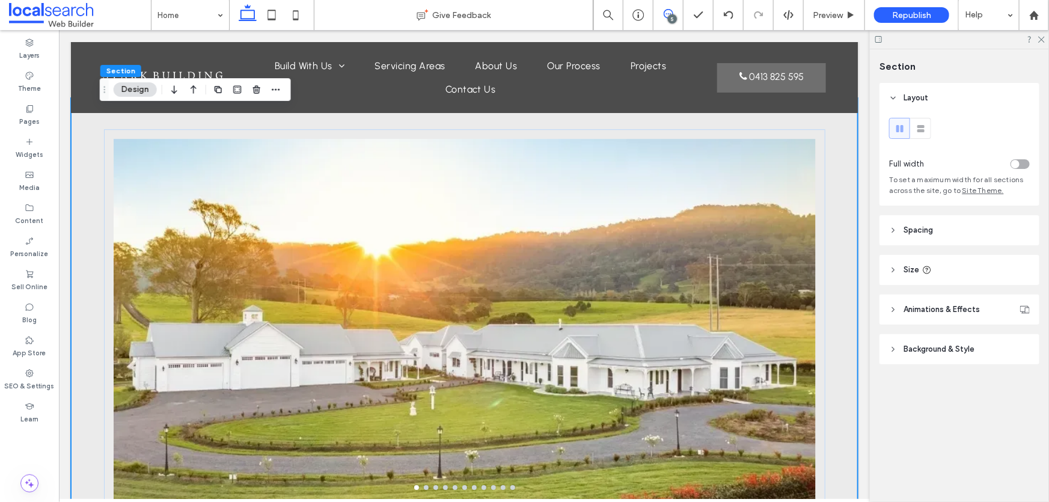
click at [669, 12] on icon at bounding box center [669, 14] width 10 height 10
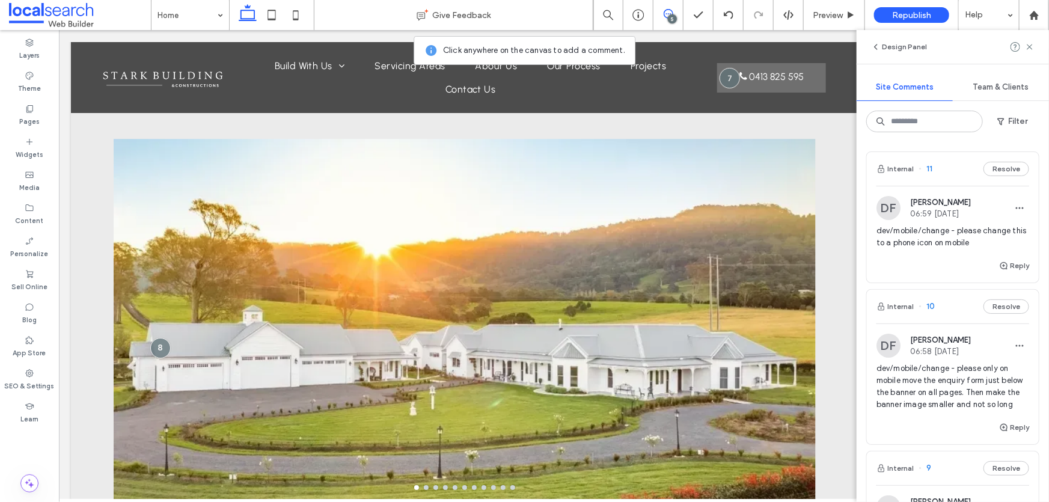
scroll to position [163, 0]
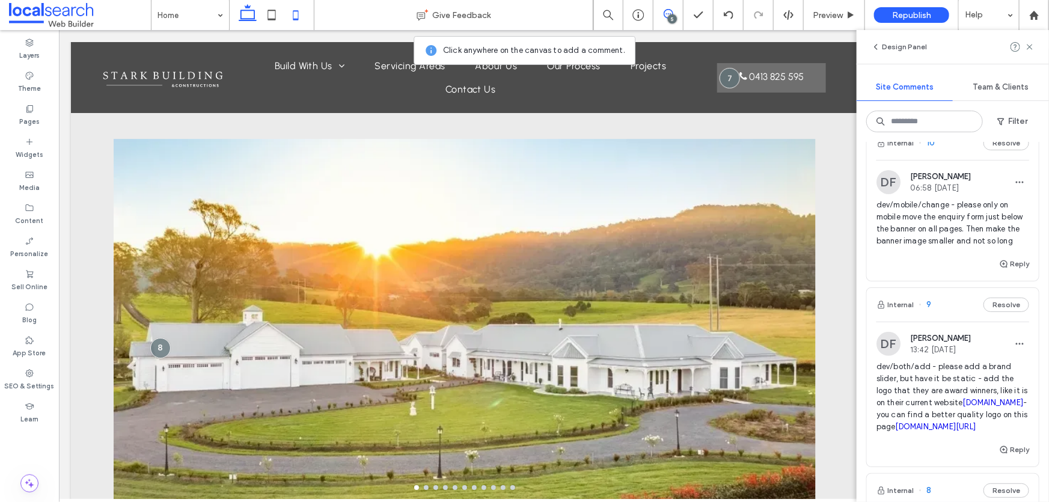
click at [289, 22] on icon at bounding box center [296, 15] width 24 height 24
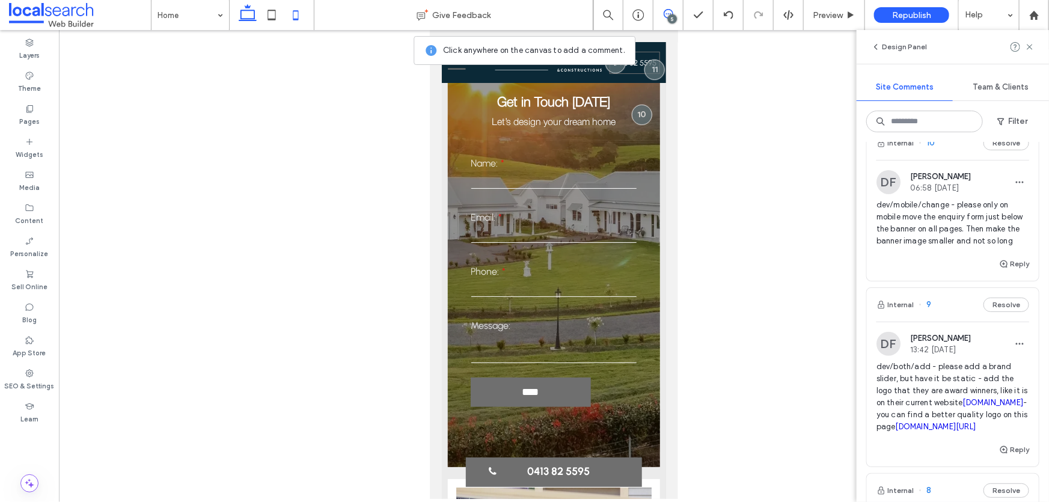
click at [246, 11] on icon at bounding box center [248, 15] width 24 height 24
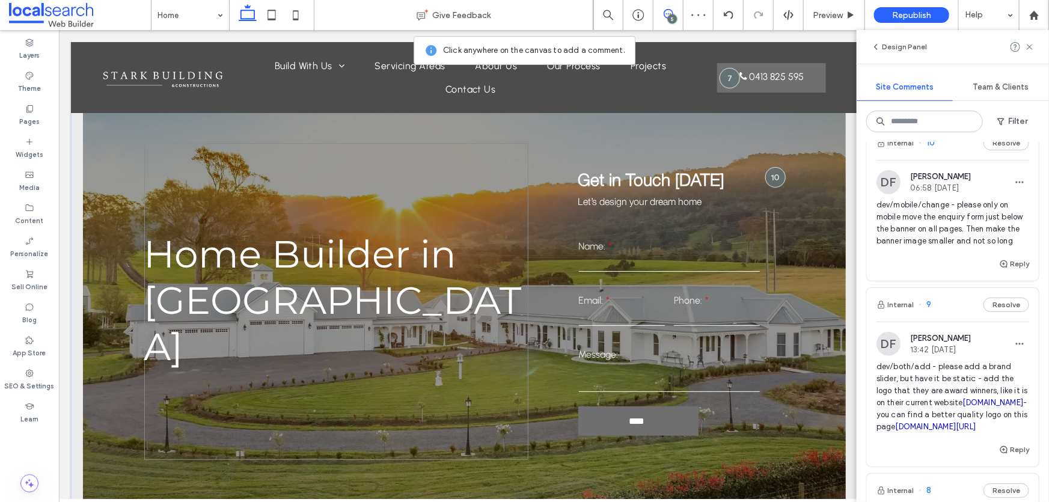
scroll to position [109, 0]
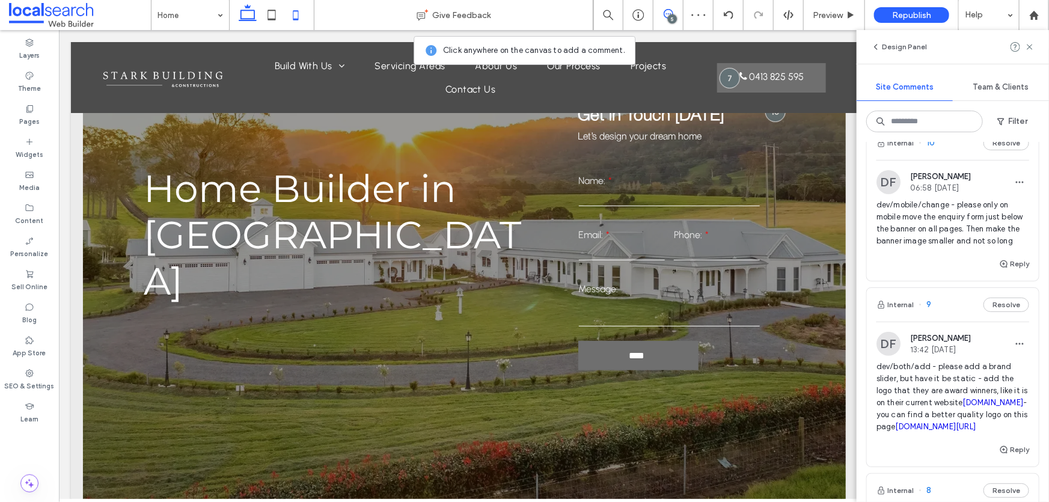
click at [294, 17] on icon at bounding box center [296, 15] width 24 height 24
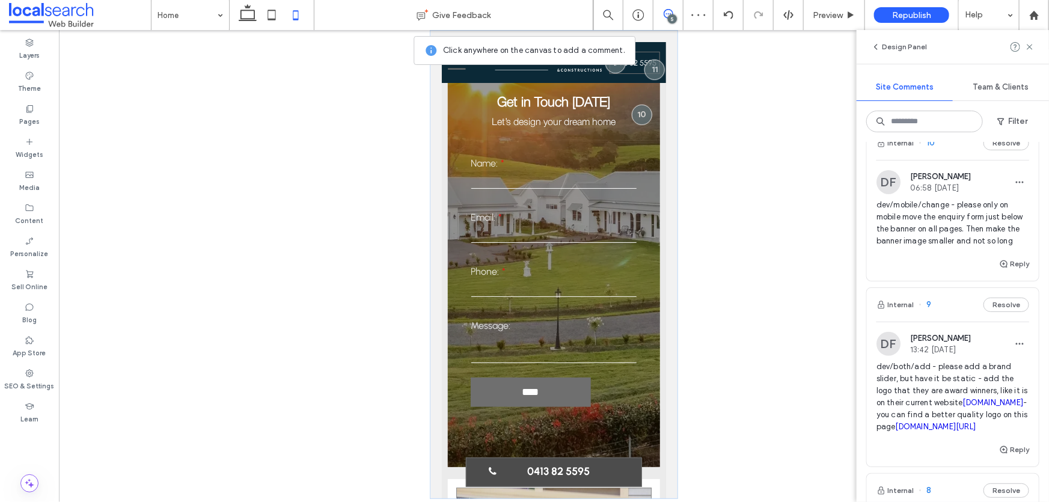
scroll to position [218, 0]
